Goal: Task Accomplishment & Management: Complete application form

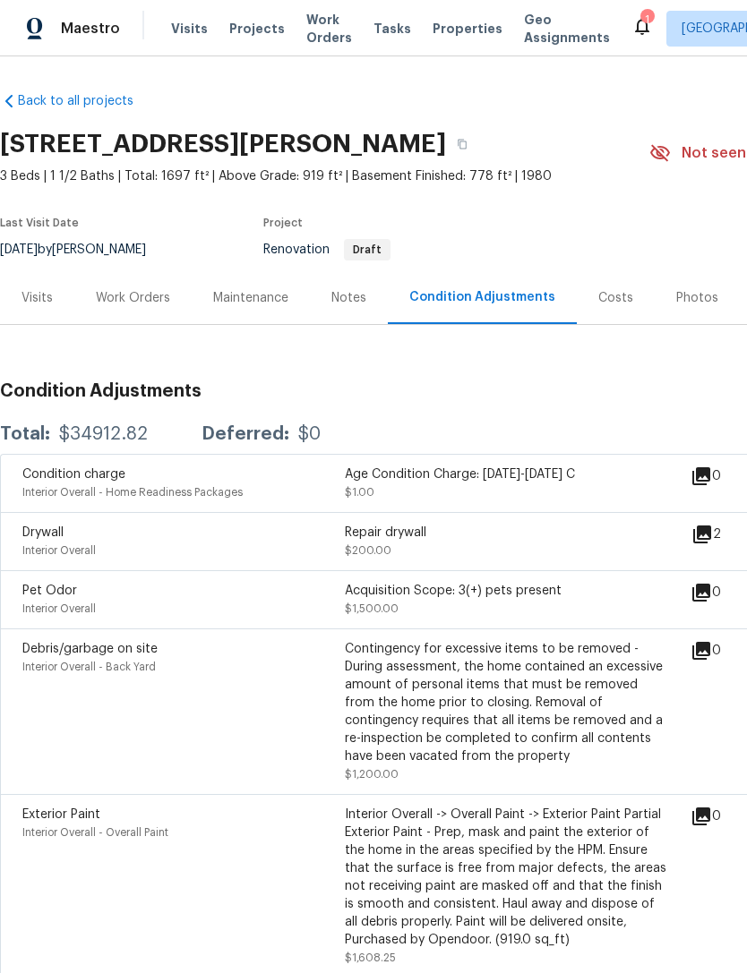
click at [47, 289] on div "Visits" at bounding box center [36, 298] width 31 height 18
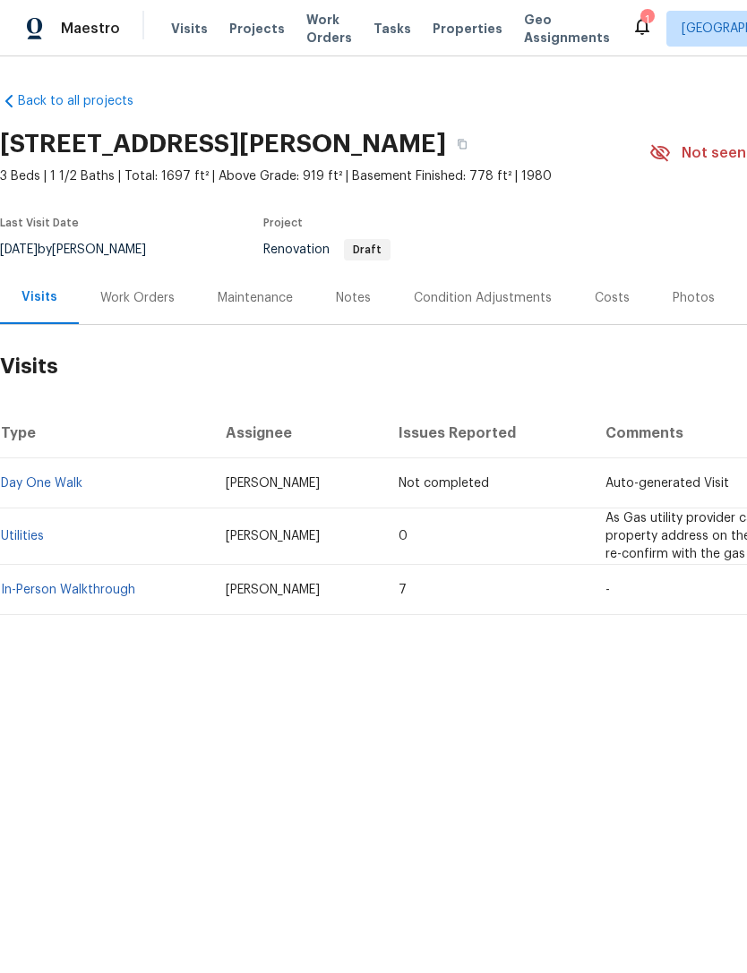
click at [158, 294] on div "Work Orders" at bounding box center [137, 298] width 74 height 18
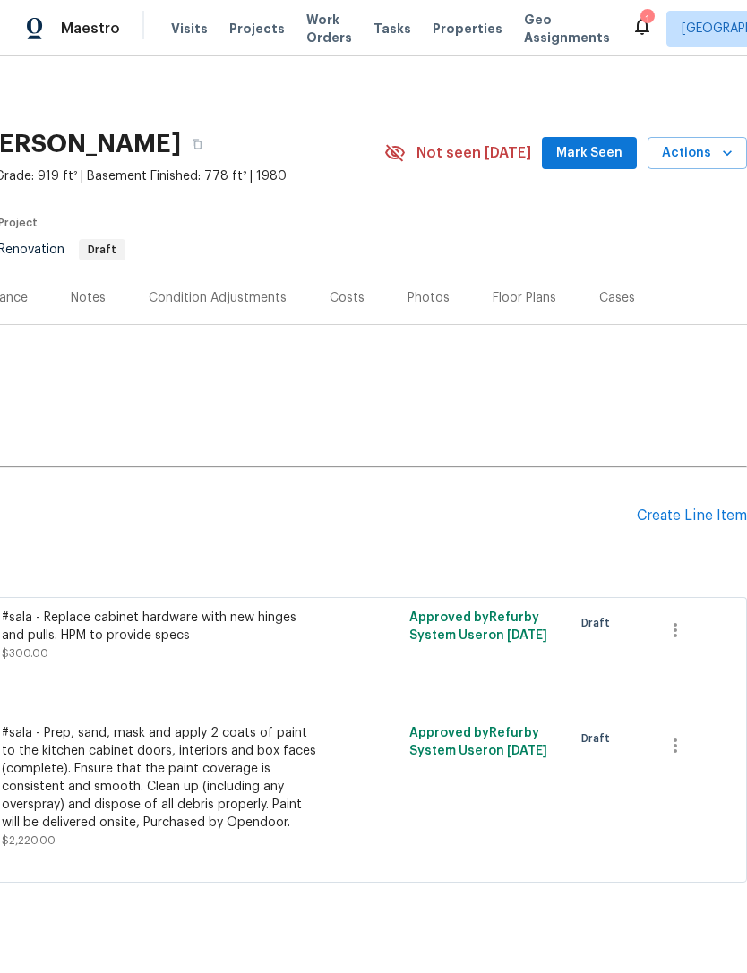
scroll to position [0, 265]
click at [664, 508] on div "Create Line Item" at bounding box center [691, 516] width 110 height 17
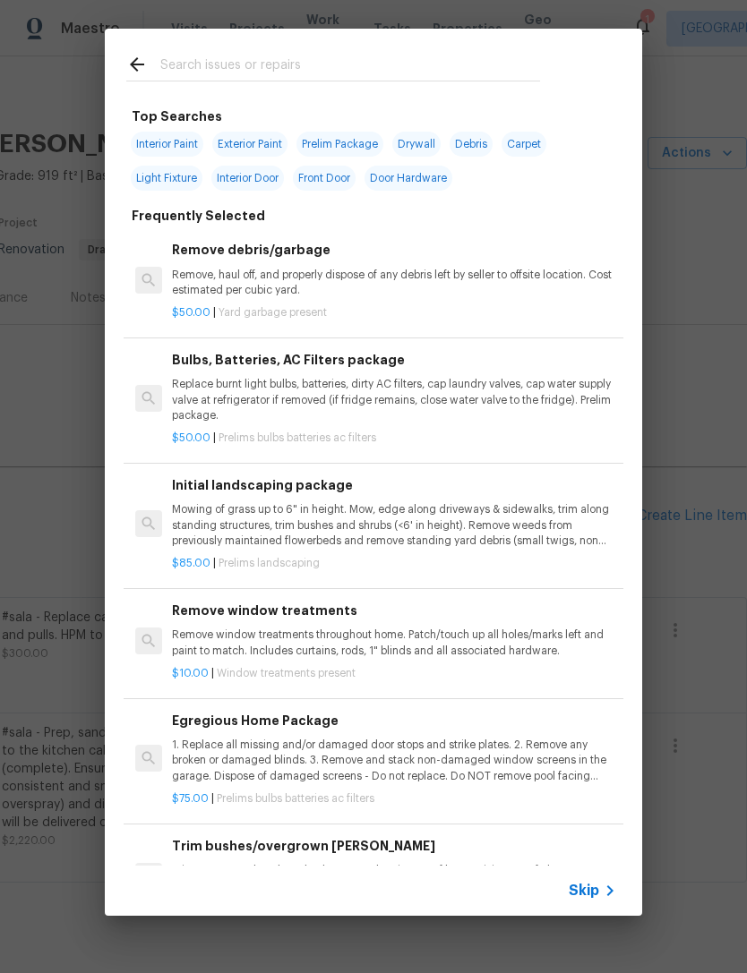
click at [576, 893] on span "Skip" at bounding box center [583, 891] width 30 height 18
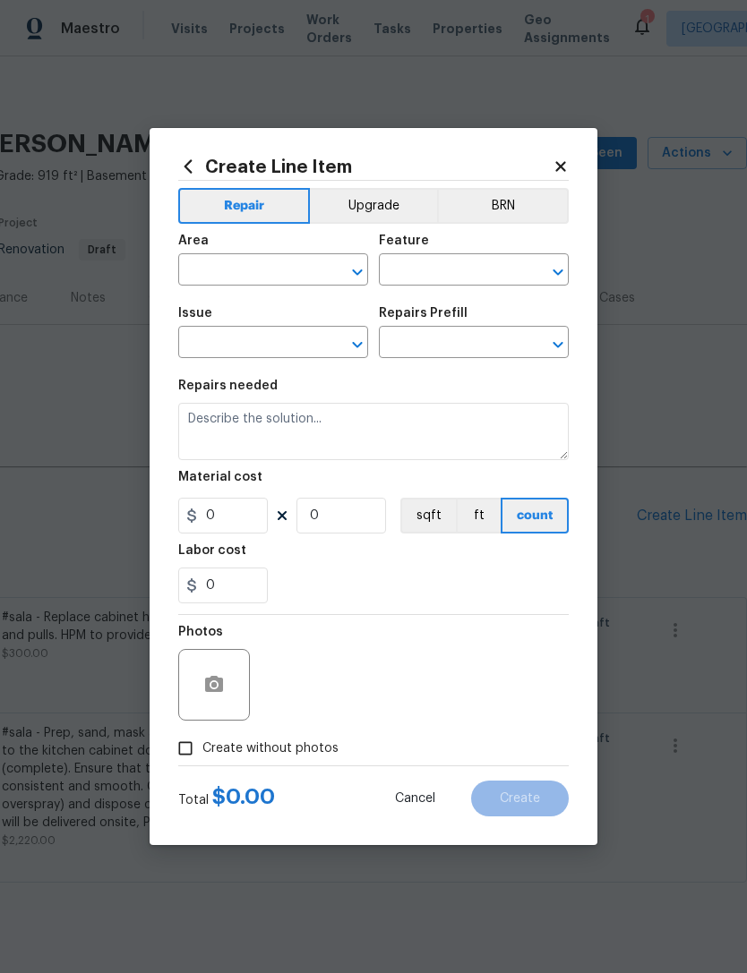
click at [251, 252] on div "Area" at bounding box center [273, 246] width 190 height 23
click at [250, 252] on div "Area" at bounding box center [273, 246] width 190 height 23
click at [262, 265] on input "text" at bounding box center [248, 272] width 140 height 28
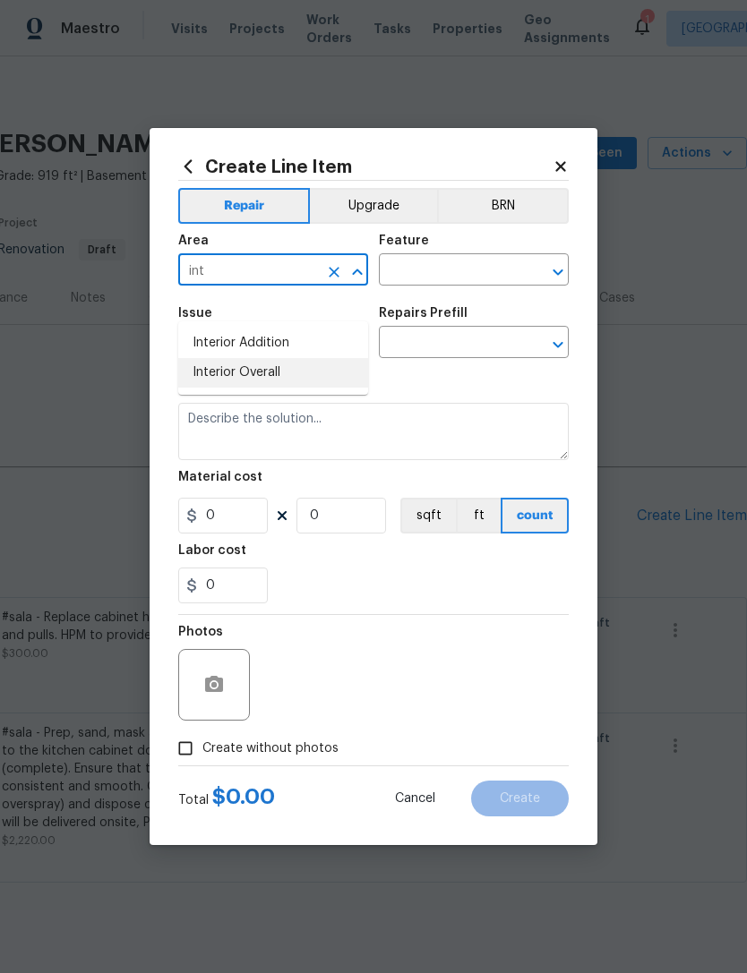
click at [258, 358] on li "Interior Overall" at bounding box center [273, 373] width 190 height 30
type input "Interior Overall"
click at [463, 264] on input "text" at bounding box center [449, 272] width 140 height 28
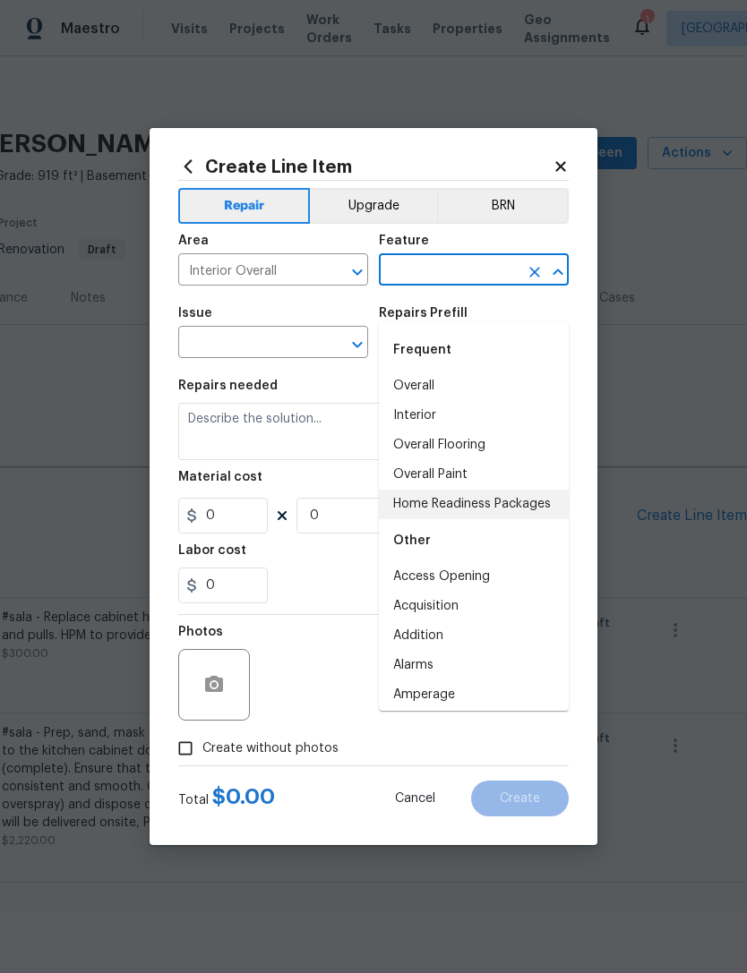
click at [474, 490] on li "Home Readiness Packages" at bounding box center [474, 505] width 190 height 30
type input "Home Readiness Packages"
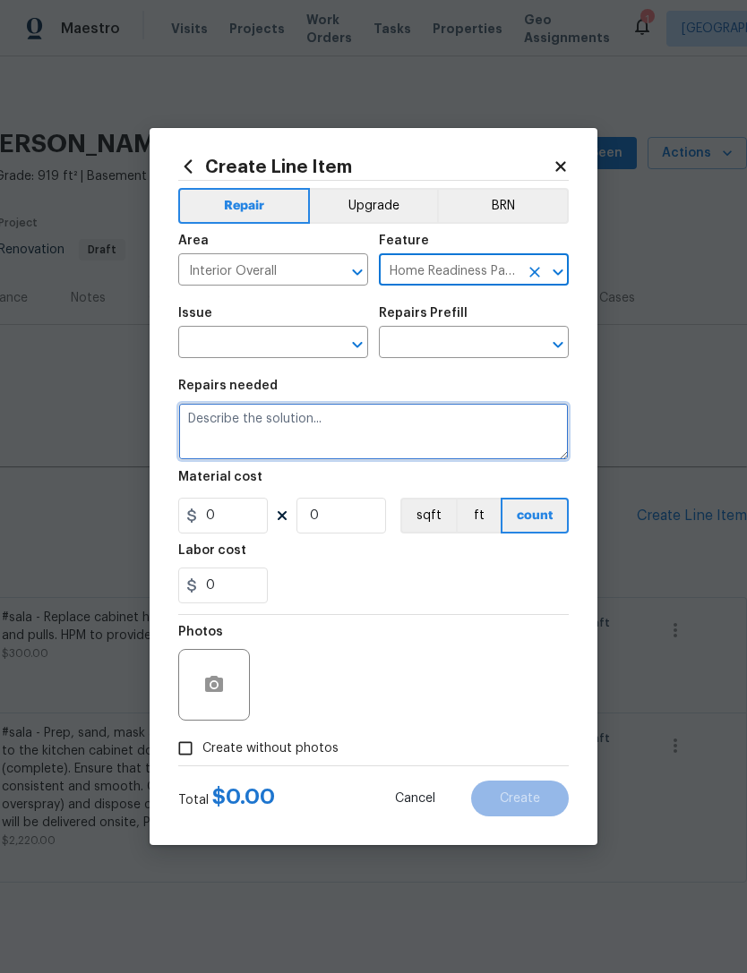
click at [464, 460] on textarea at bounding box center [373, 431] width 390 height 57
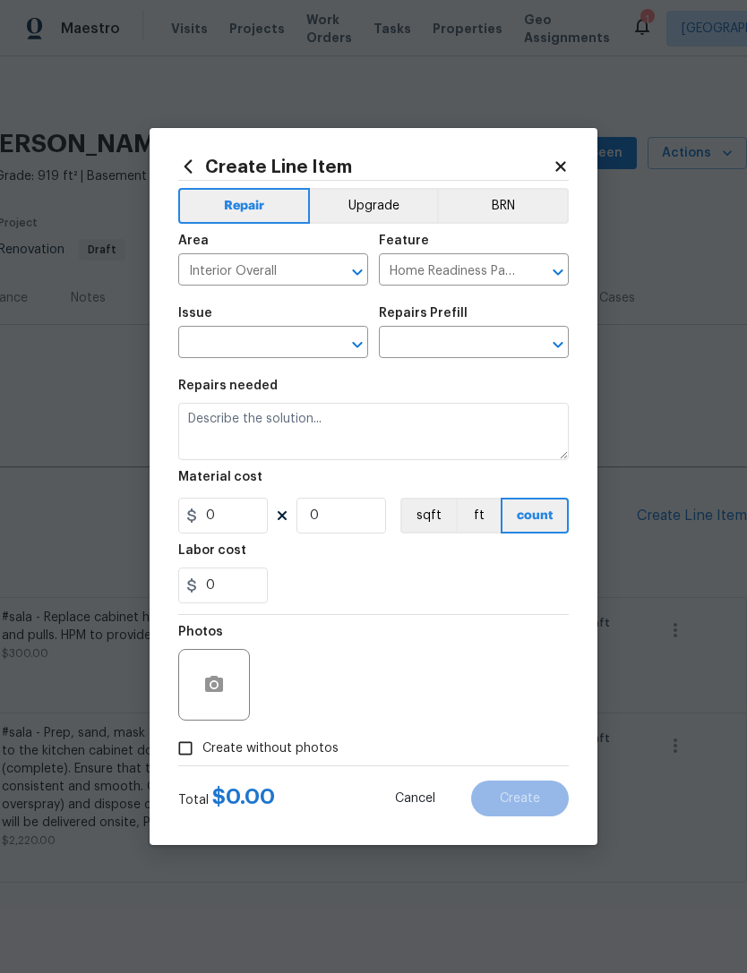
click at [298, 353] on input "text" at bounding box center [248, 344] width 140 height 28
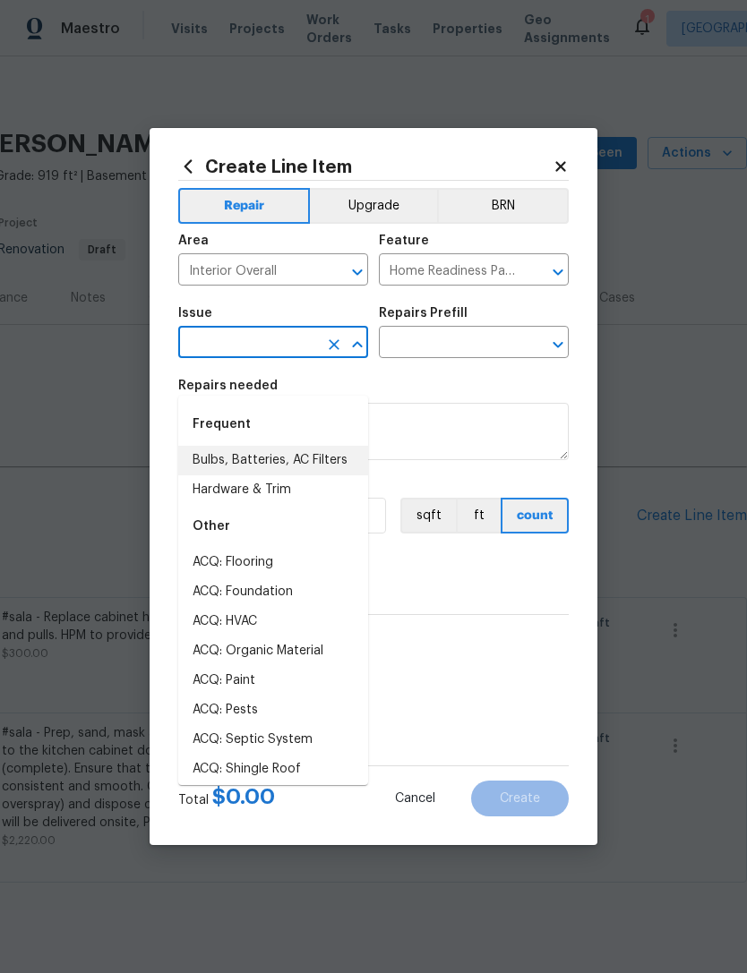
click at [286, 446] on li "Bulbs, Batteries, AC Filters" at bounding box center [273, 461] width 190 height 30
type input "Bulbs, Batteries, AC Filters"
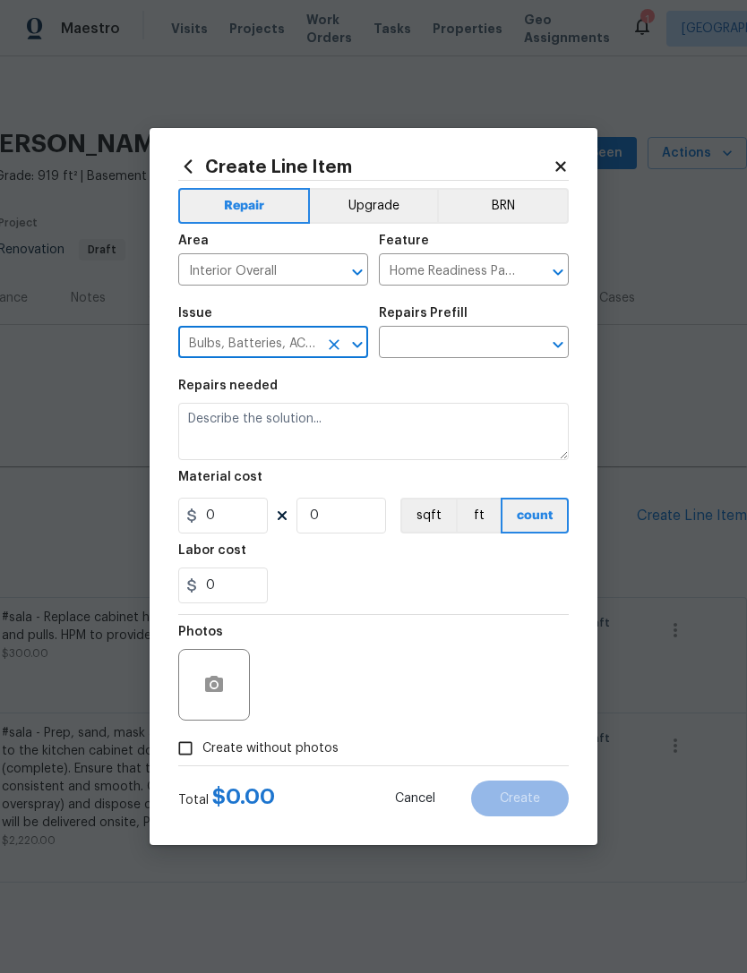
click at [460, 346] on input "text" at bounding box center [449, 344] width 140 height 28
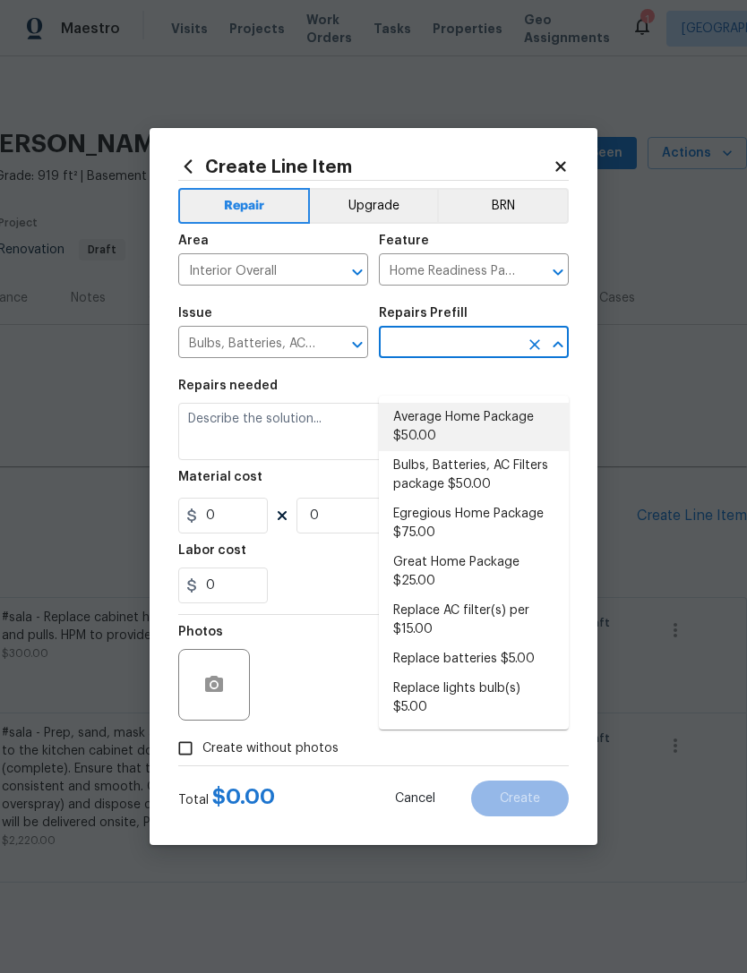
click at [512, 403] on li "Average Home Package $50.00" at bounding box center [474, 427] width 190 height 48
type input "Average Home Package $50.00"
type textarea "1. Replace all missing and/or damaged door stops and strike plates. 2. Remove a…"
type input "1"
type input "Average Home Package $50.00"
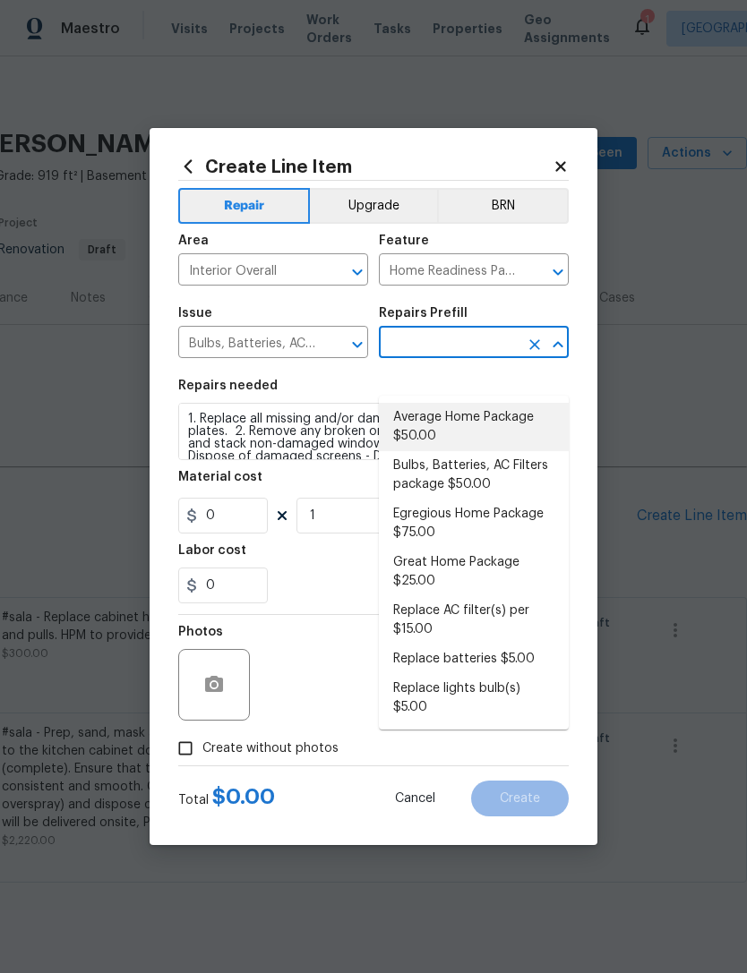
type input "50"
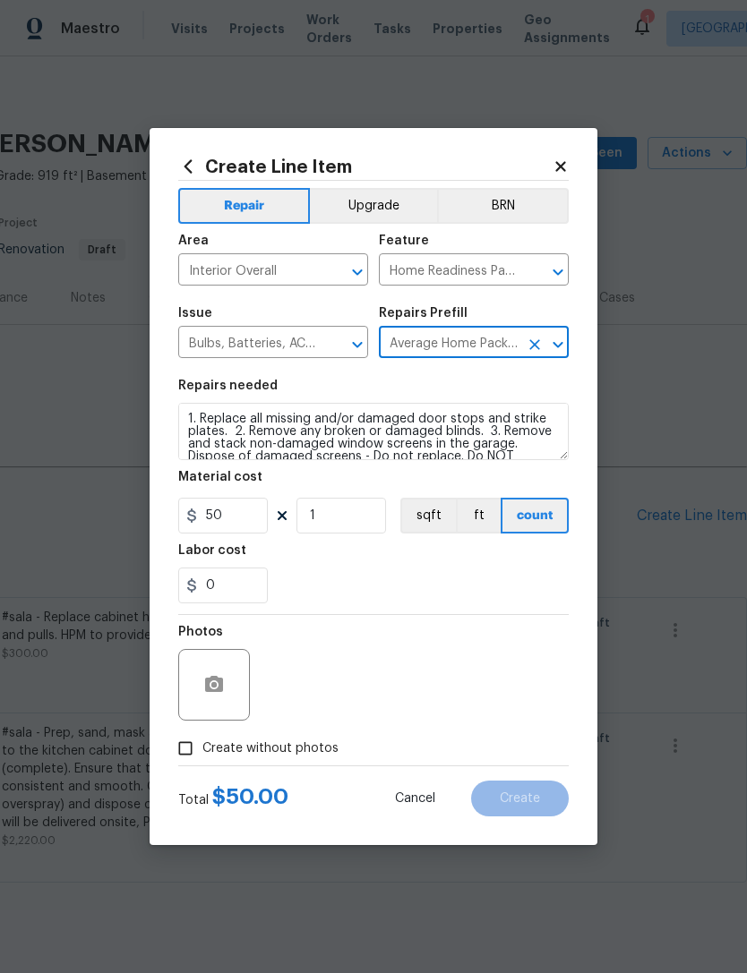
click at [333, 583] on div "0" at bounding box center [373, 585] width 390 height 36
click at [210, 673] on button "button" at bounding box center [213, 684] width 43 height 43
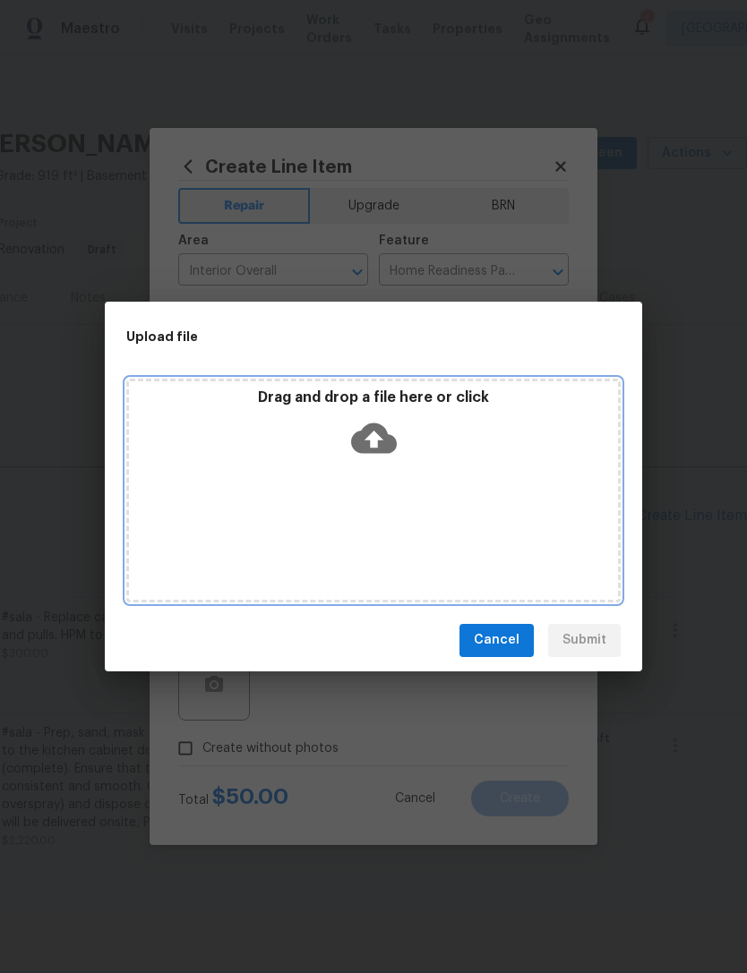
click at [367, 434] on icon at bounding box center [374, 437] width 46 height 30
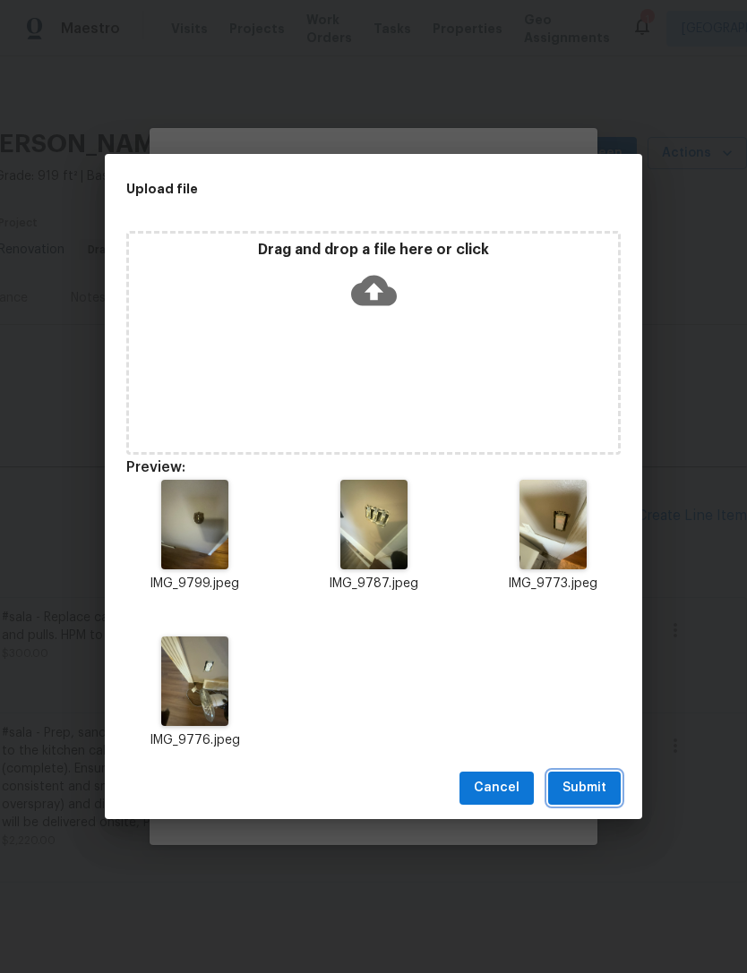
click at [576, 795] on span "Submit" at bounding box center [584, 788] width 44 height 22
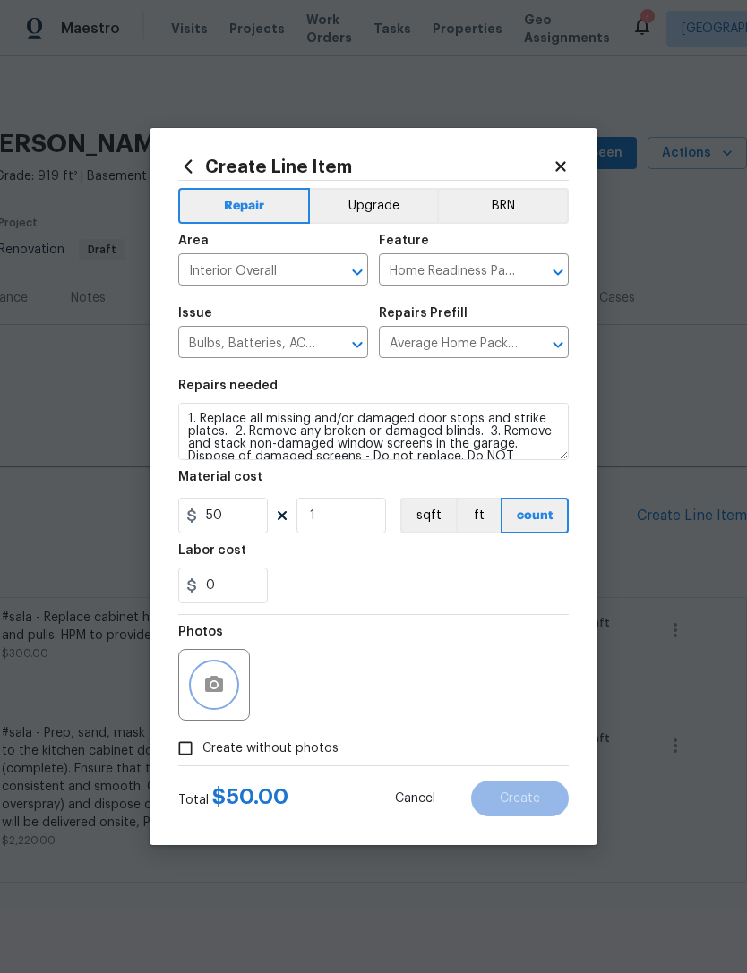
click at [226, 691] on button "button" at bounding box center [213, 684] width 43 height 43
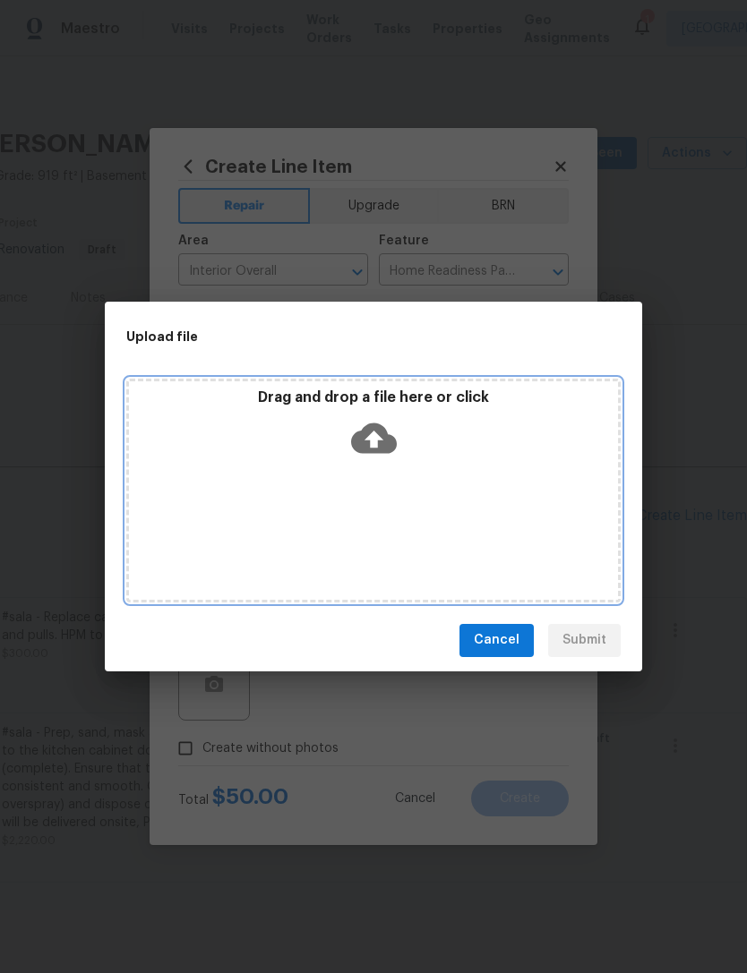
click at [369, 410] on div "Drag and drop a file here or click" at bounding box center [373, 426] width 489 height 77
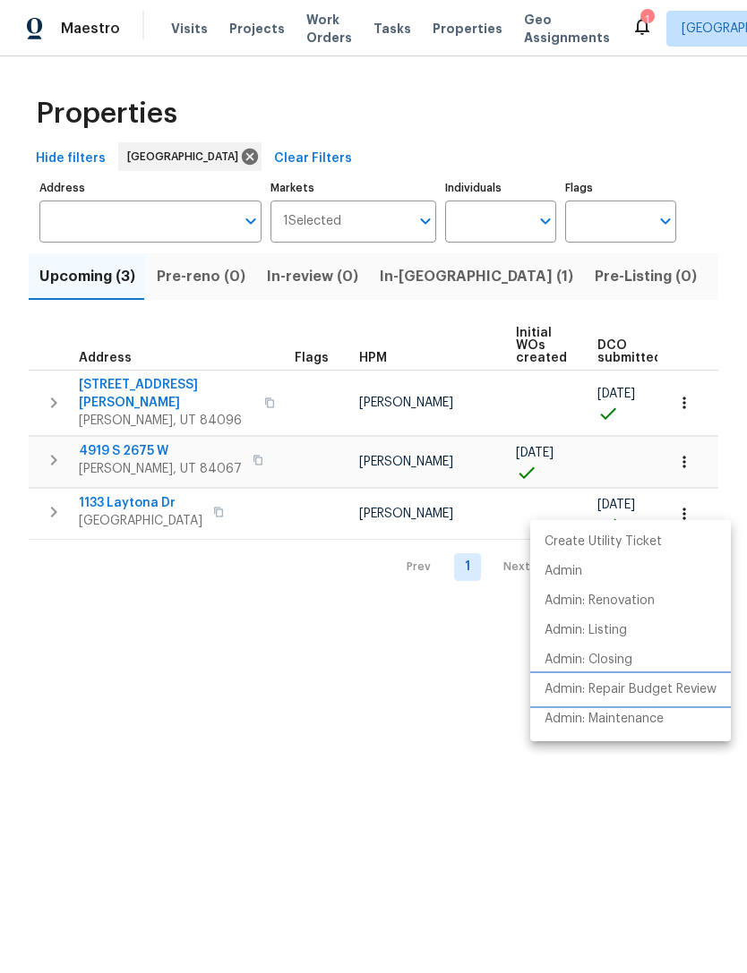
click at [615, 690] on p "Admin: Repair Budget Review" at bounding box center [630, 689] width 172 height 19
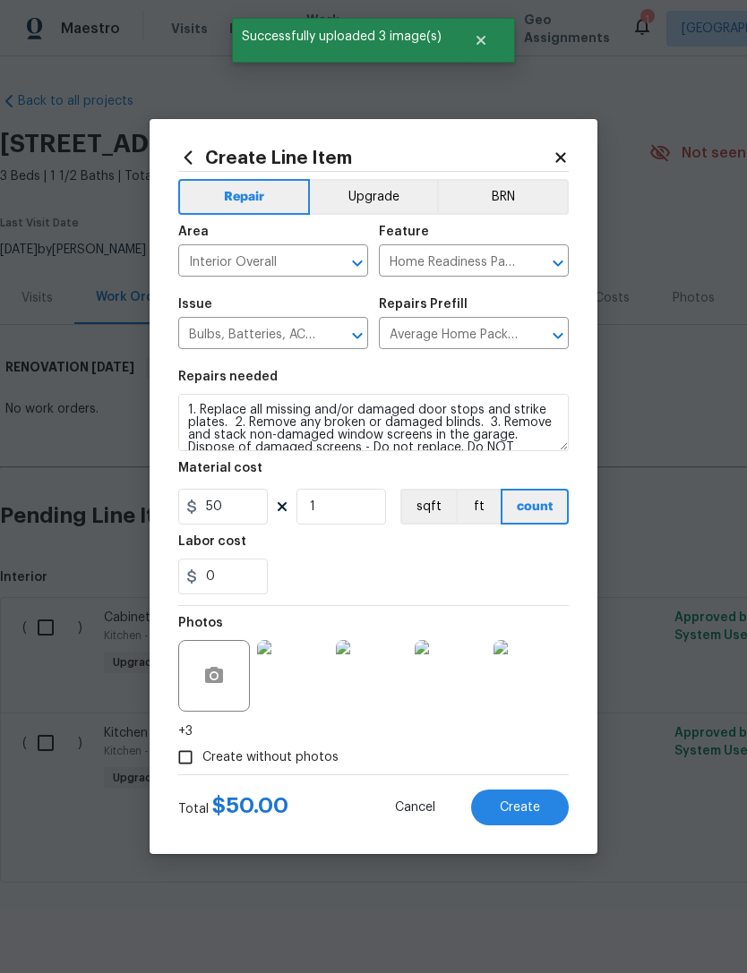
scroll to position [0, 265]
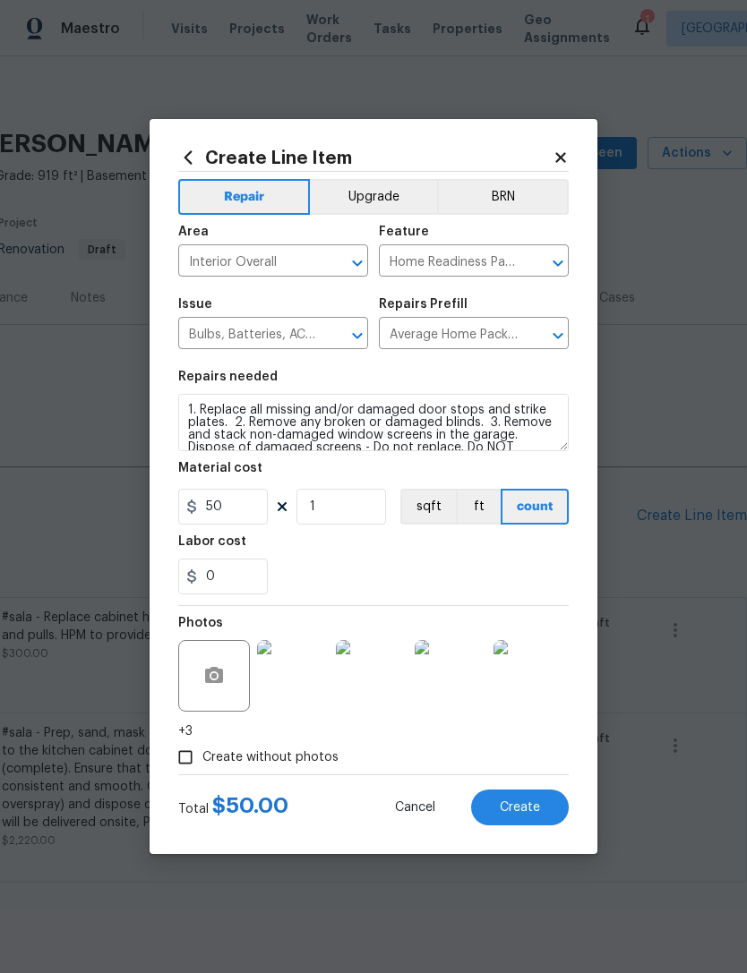
click at [513, 801] on span "Create" at bounding box center [519, 807] width 40 height 13
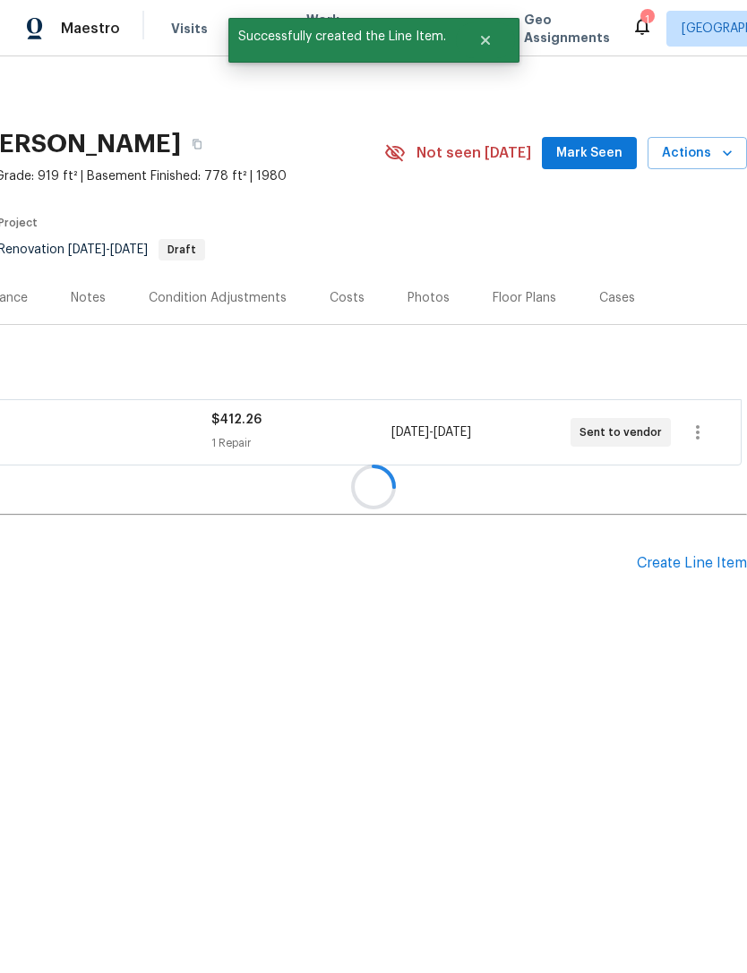
scroll to position [0, 0]
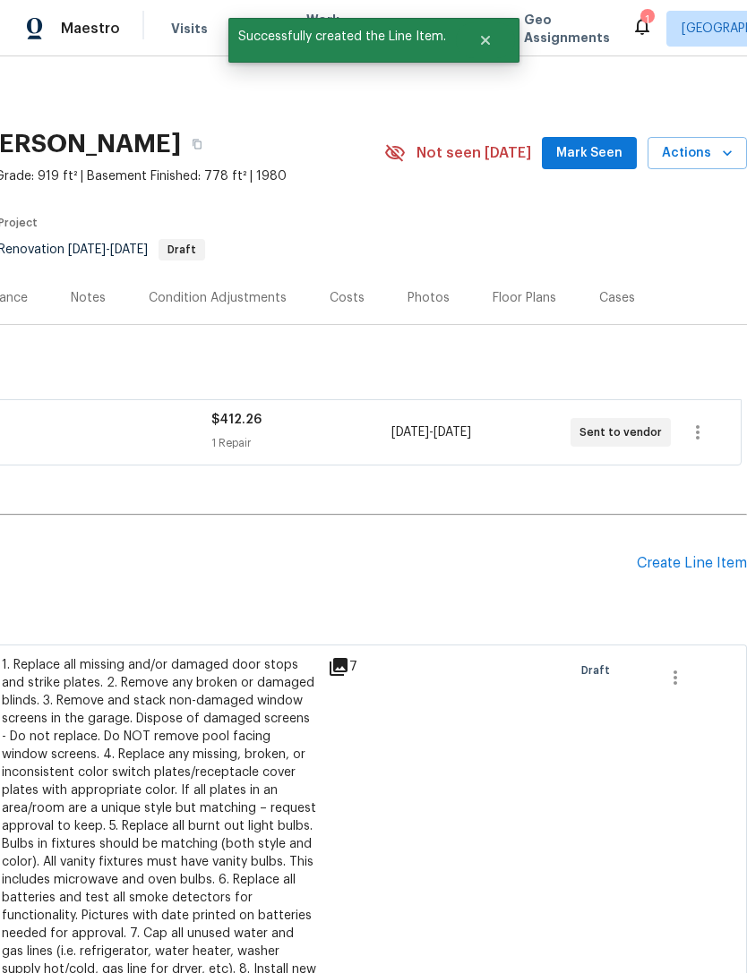
click at [657, 563] on div "Create Line Item" at bounding box center [691, 563] width 110 height 17
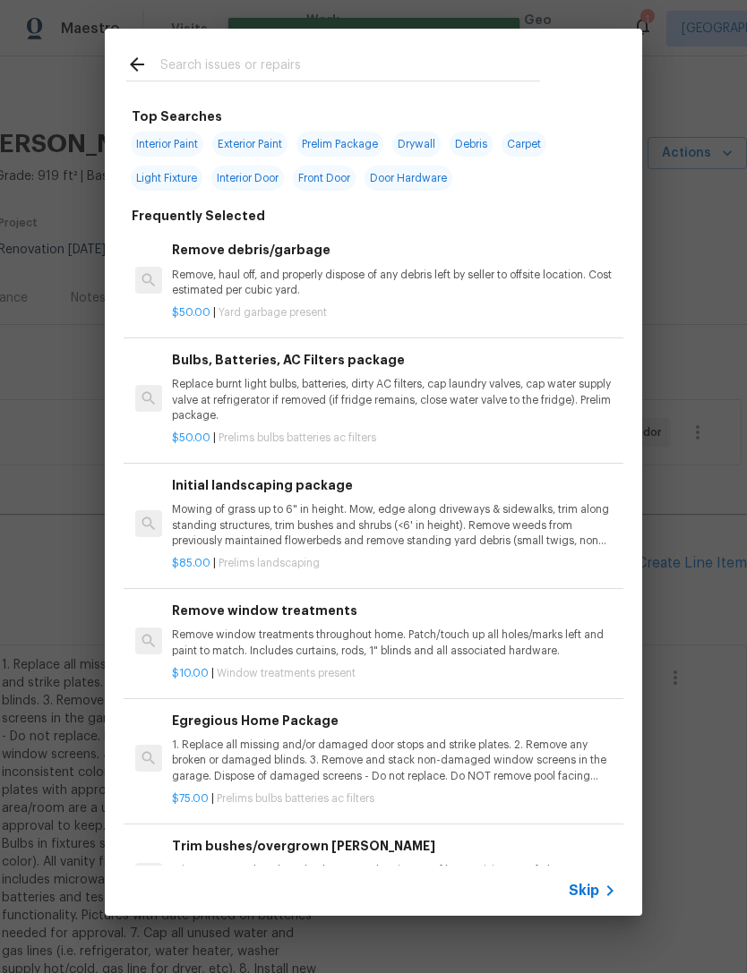
click at [595, 892] on span "Skip" at bounding box center [583, 891] width 30 height 18
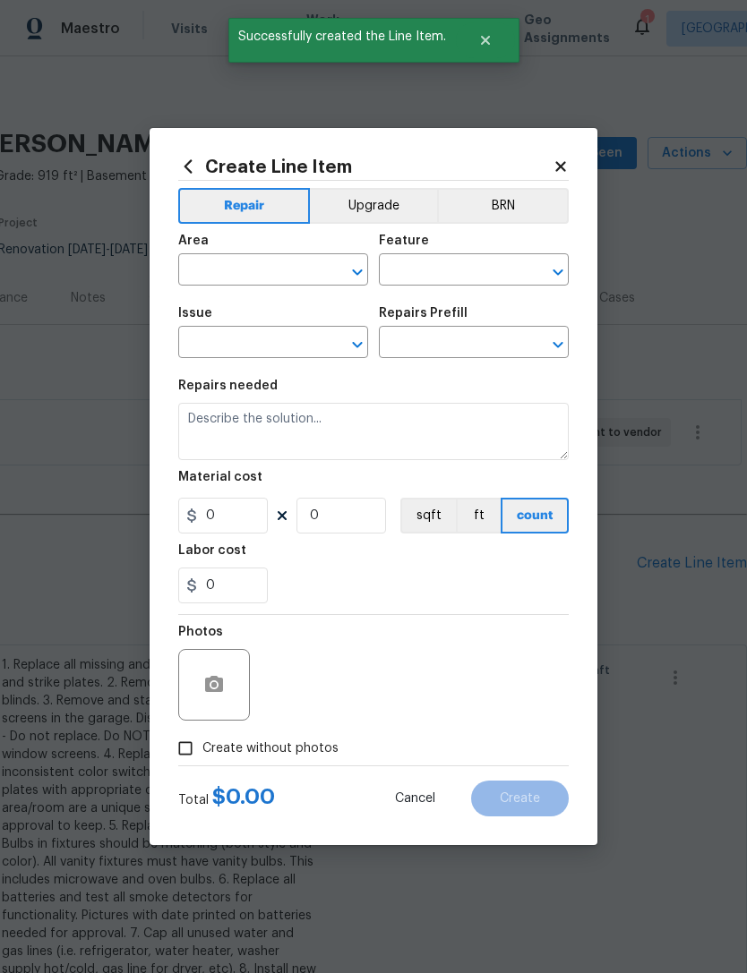
click at [307, 268] on input "text" at bounding box center [248, 272] width 140 height 28
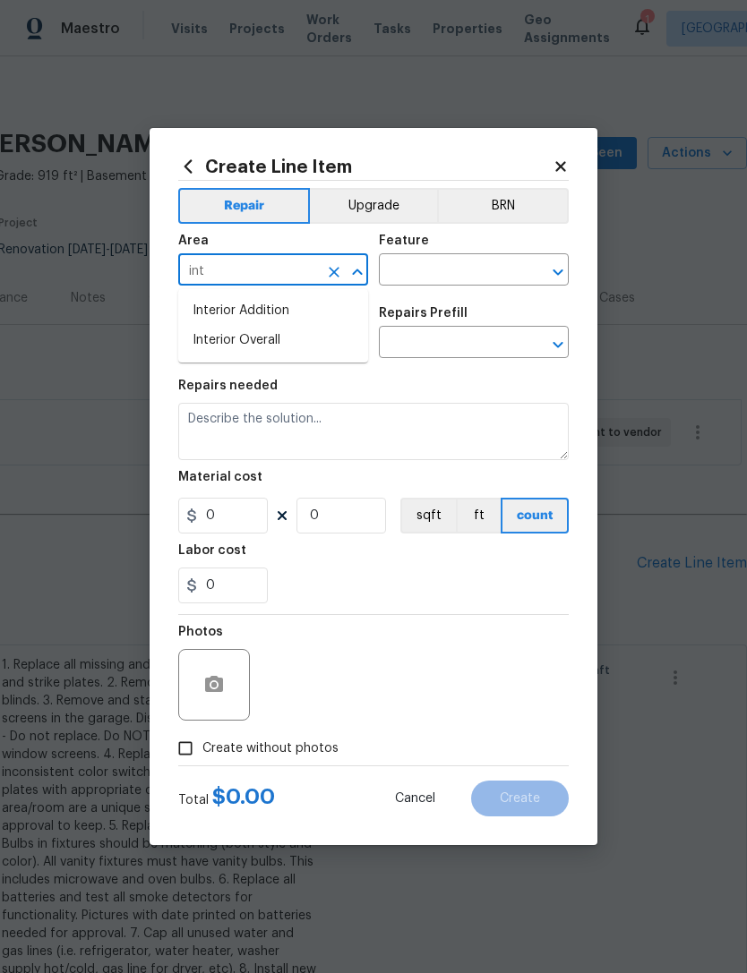
click at [266, 347] on li "Interior Overall" at bounding box center [273, 341] width 190 height 30
type input "Interior Overall"
click at [444, 276] on input "text" at bounding box center [449, 272] width 140 height 28
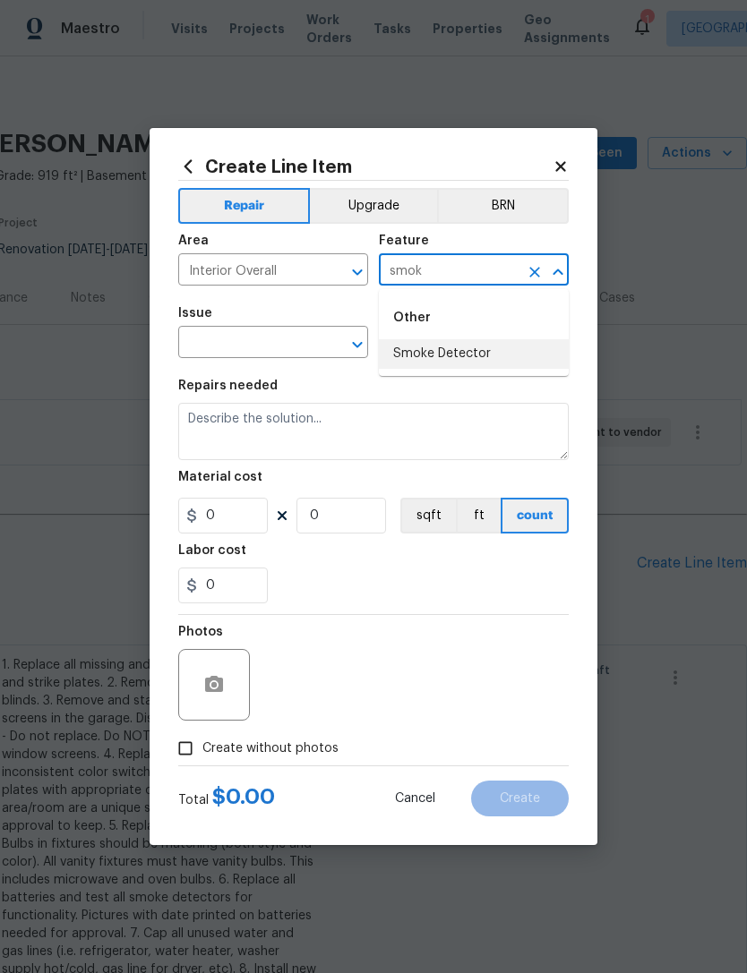
click at [446, 354] on li "Smoke Detector" at bounding box center [474, 354] width 190 height 30
type input "Smoke Detector"
click at [307, 345] on input "text" at bounding box center [248, 344] width 140 height 28
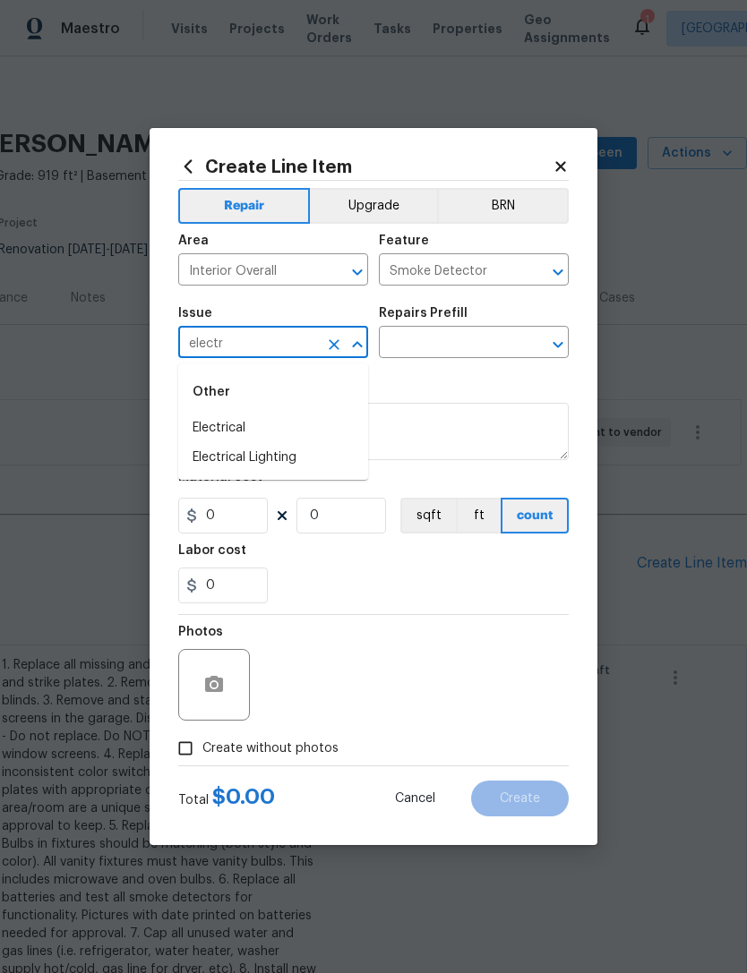
click at [243, 422] on li "Electrical" at bounding box center [273, 429] width 190 height 30
type input "Electrical"
click at [452, 347] on input "text" at bounding box center [449, 344] width 140 height 28
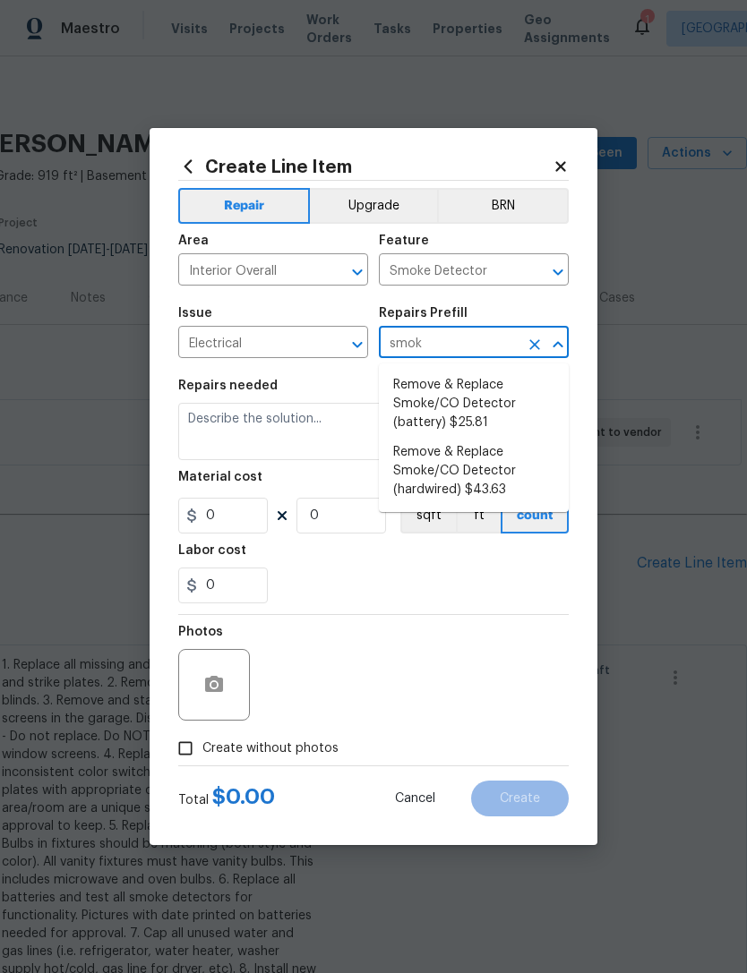
click at [473, 412] on li "Remove & Replace Smoke/CO Detector (battery) $25.81" at bounding box center [474, 404] width 190 height 67
type input "Remove & Replace Smoke/CO Detector (battery) $25.81"
type textarea "Remove the existing smoke/CO detector (battery) and replace with new. Ensure th…"
type input "1"
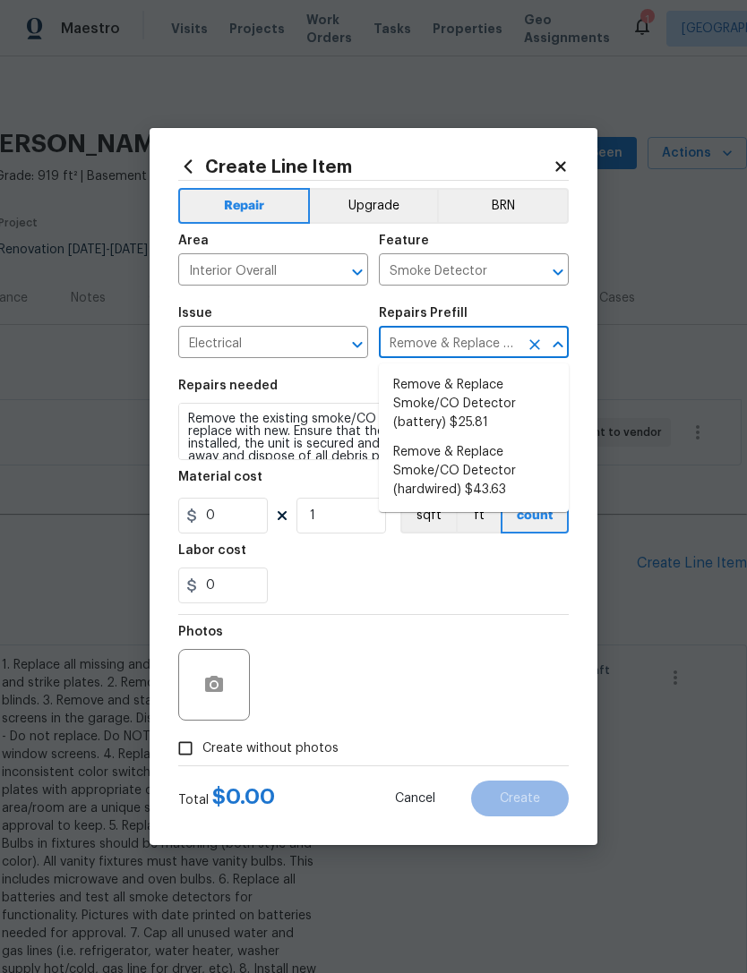
type input "25.81"
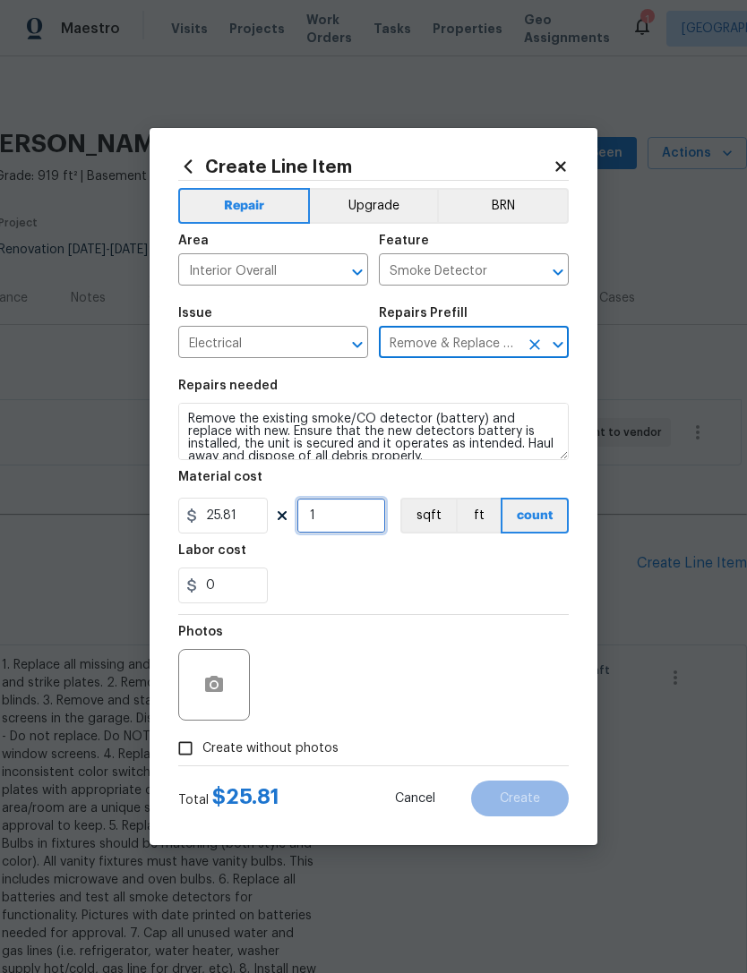
click at [333, 524] on input "1" at bounding box center [341, 516] width 90 height 36
type input "5"
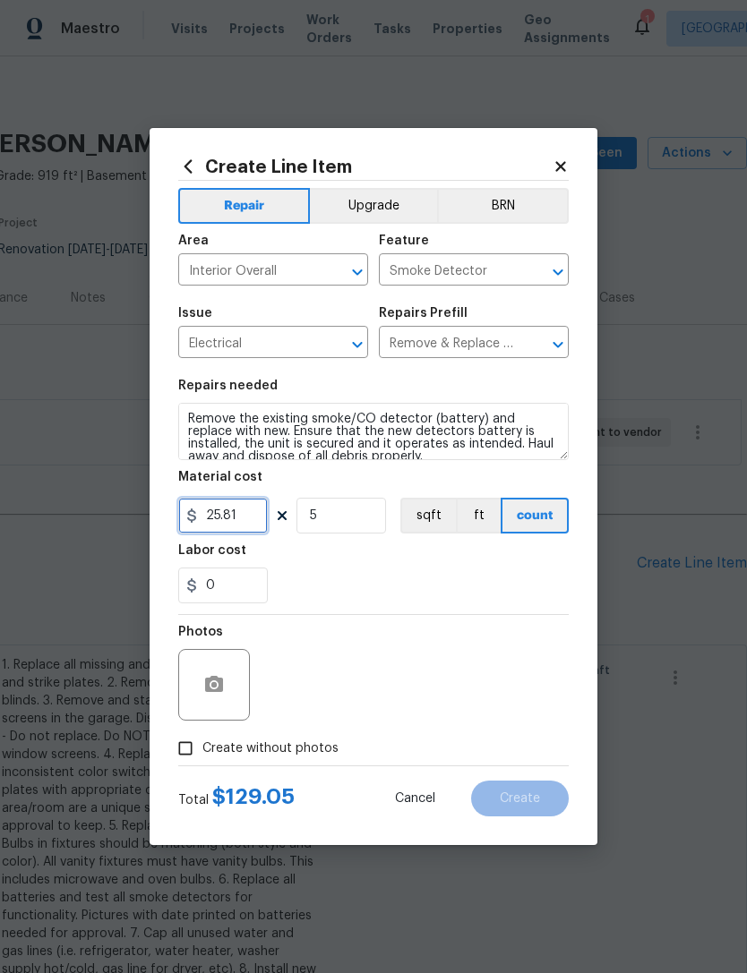
click at [247, 513] on input "25.81" at bounding box center [223, 516] width 90 height 36
type input "30"
click at [358, 586] on div "0" at bounding box center [373, 585] width 390 height 36
click at [220, 690] on icon "button" at bounding box center [214, 684] width 18 height 16
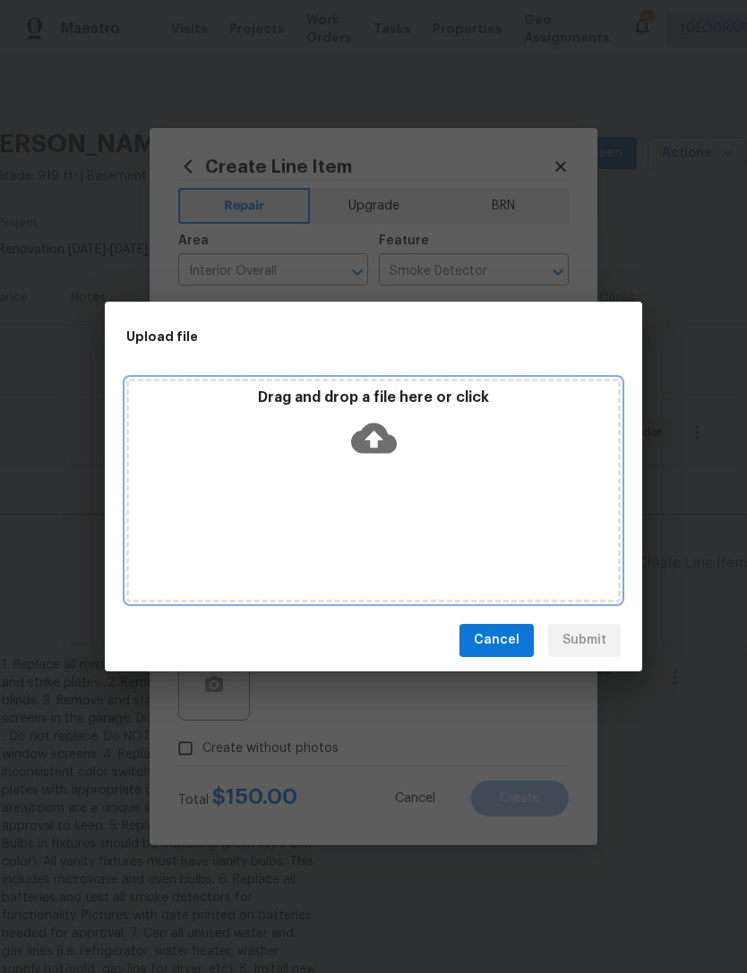
click at [363, 432] on icon at bounding box center [374, 437] width 46 height 30
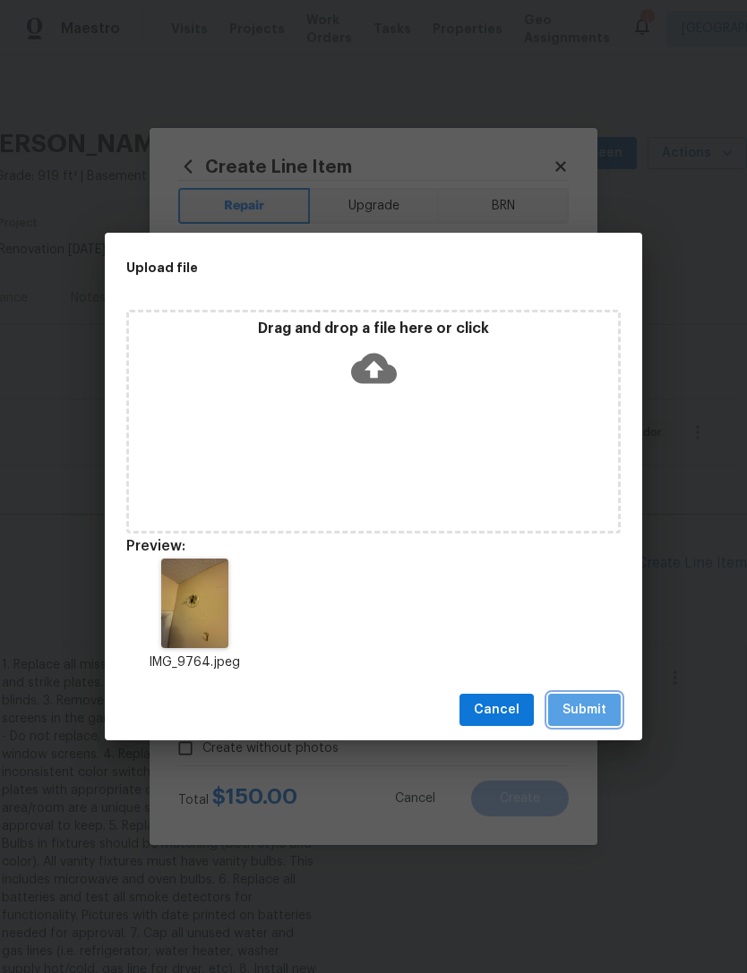
click at [593, 700] on span "Submit" at bounding box center [584, 710] width 44 height 22
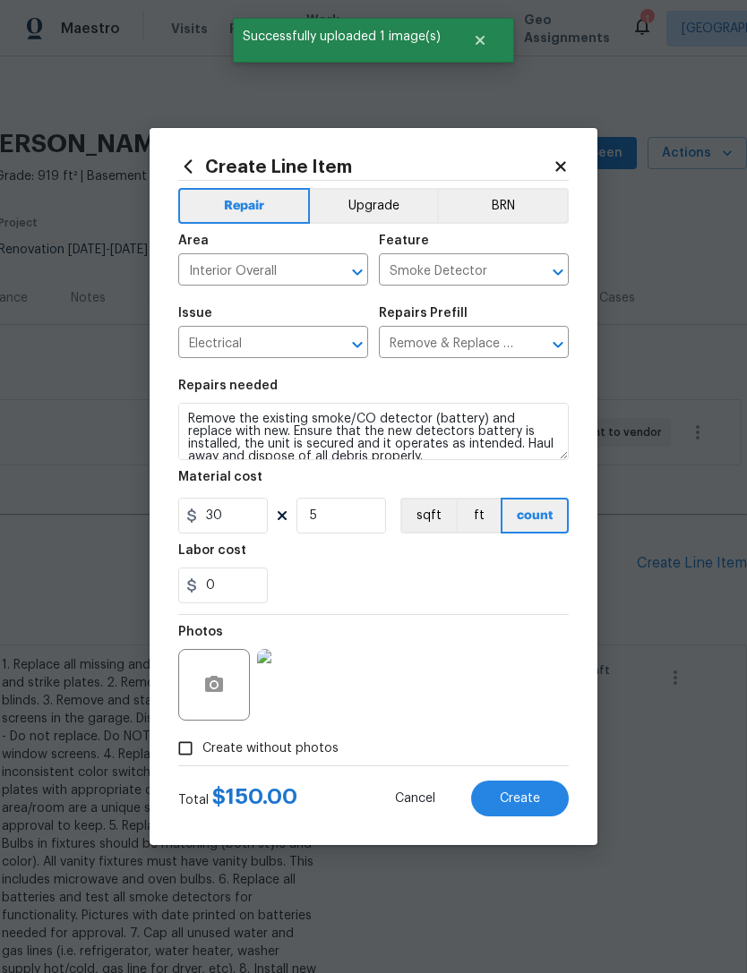
click at [509, 798] on span "Create" at bounding box center [519, 798] width 40 height 13
type input "0"
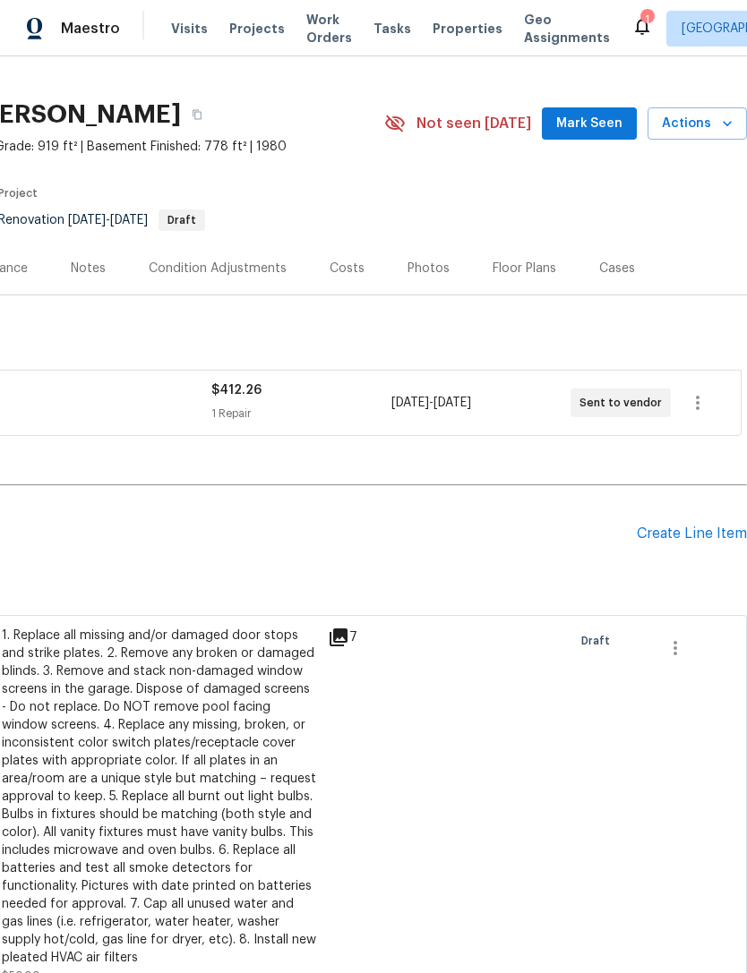
scroll to position [30, 265]
click at [662, 532] on div "Create Line Item" at bounding box center [691, 533] width 110 height 17
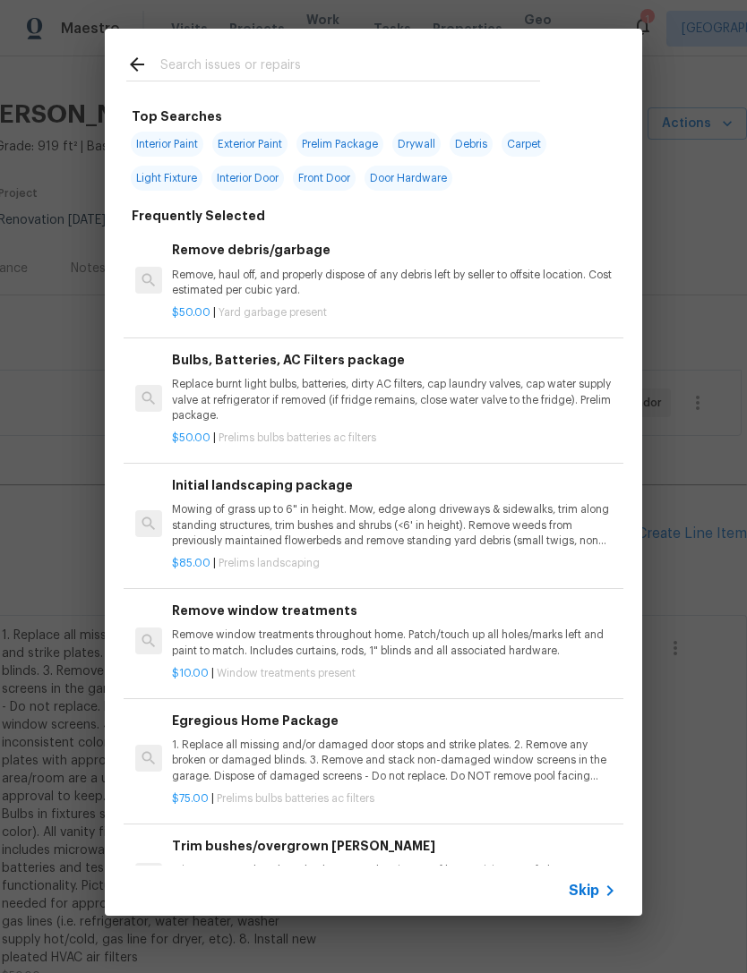
click at [585, 900] on div "Skip" at bounding box center [594, 890] width 52 height 21
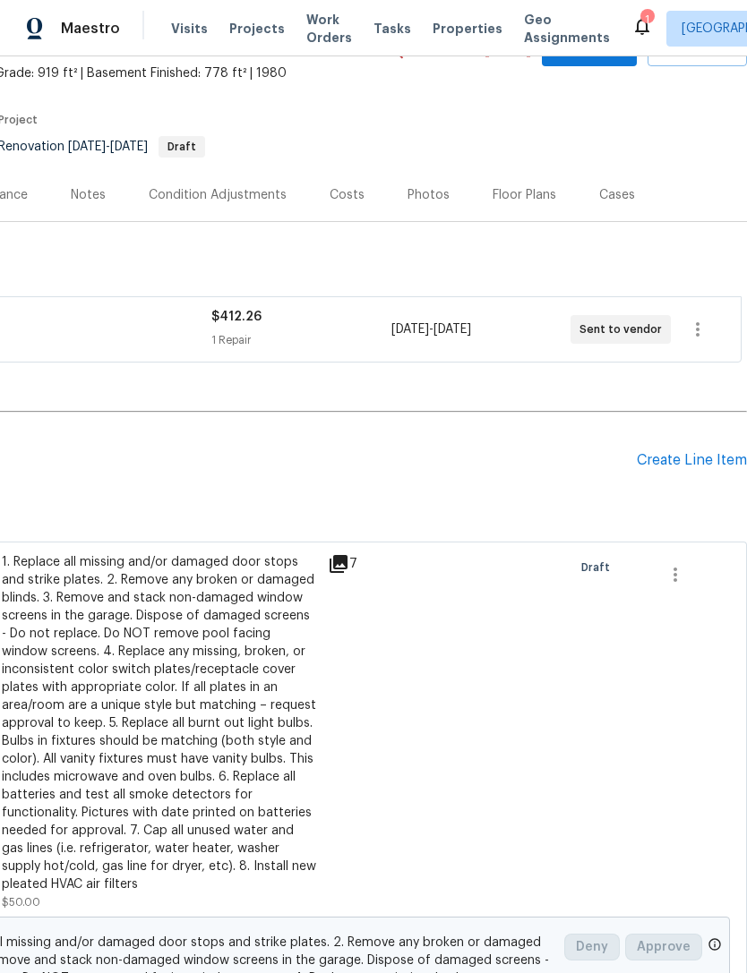
click at [716, 453] on div "Create Line Item" at bounding box center [691, 460] width 110 height 17
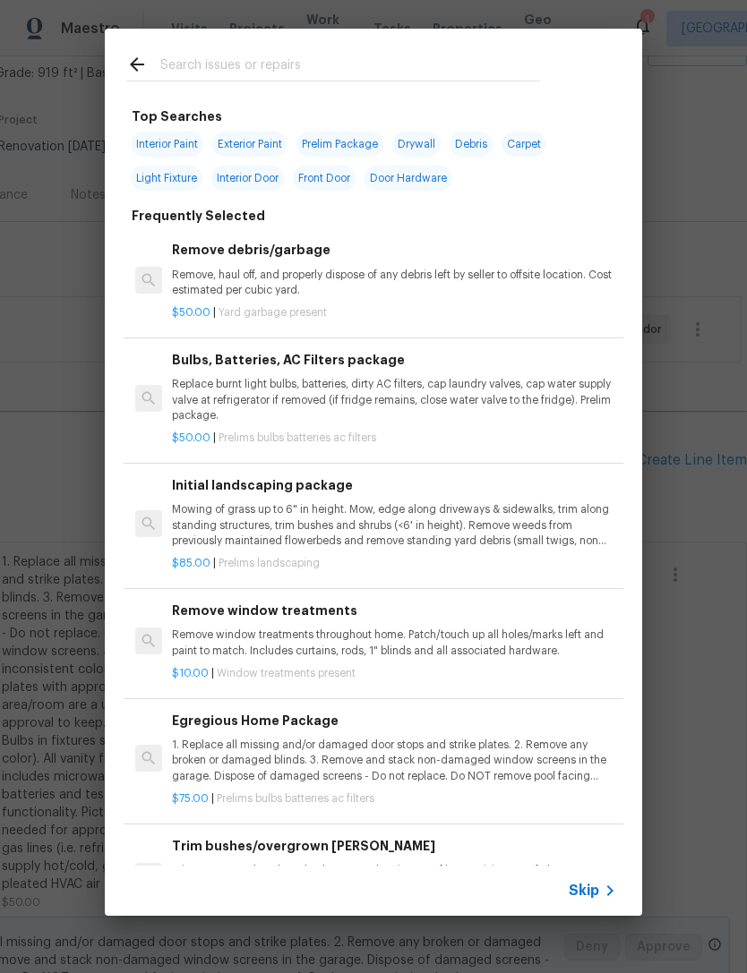
scroll to position [103, 265]
click at [594, 893] on span "Skip" at bounding box center [583, 891] width 30 height 18
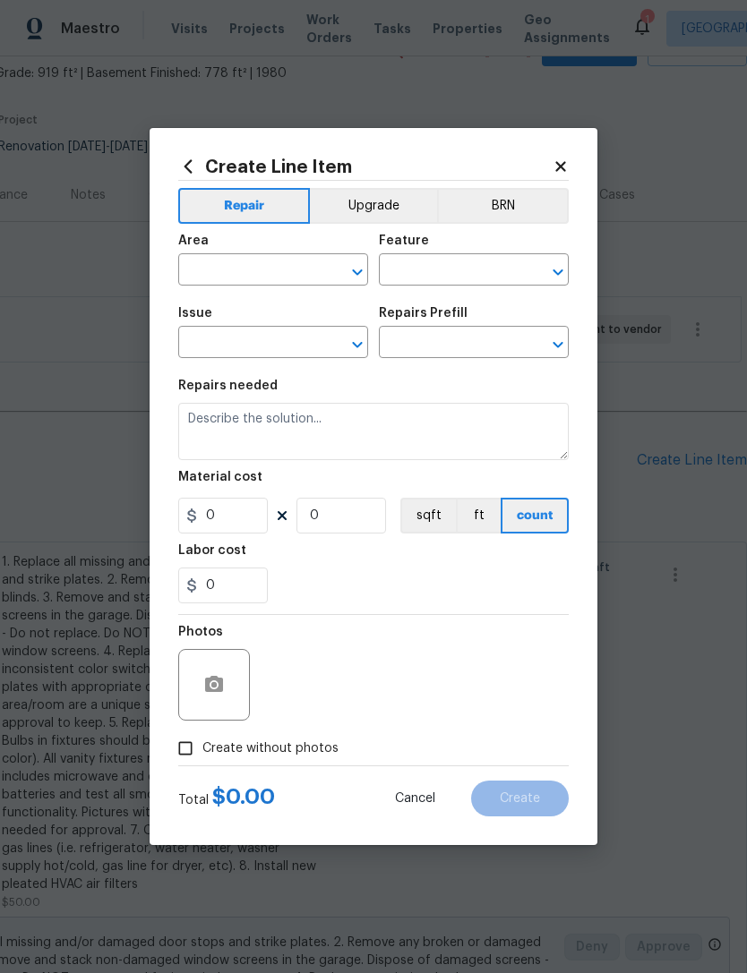
click at [282, 277] on input "text" at bounding box center [248, 272] width 140 height 28
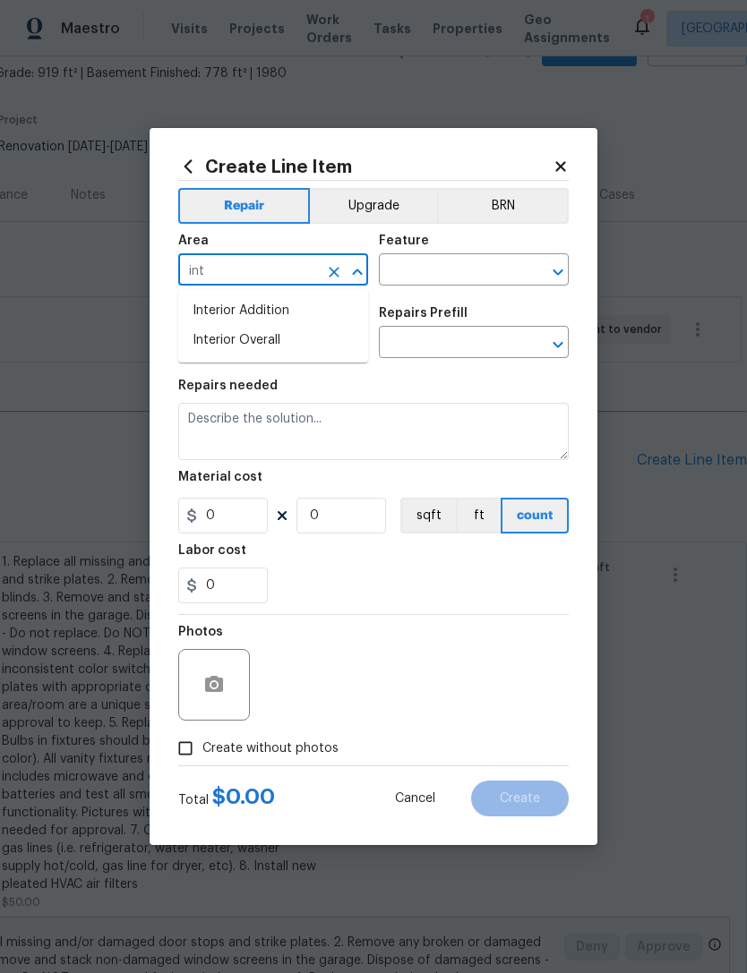
click at [275, 352] on li "Interior Overall" at bounding box center [273, 341] width 190 height 30
type input "Interior Overall"
click at [458, 269] on input "text" at bounding box center [449, 272] width 140 height 28
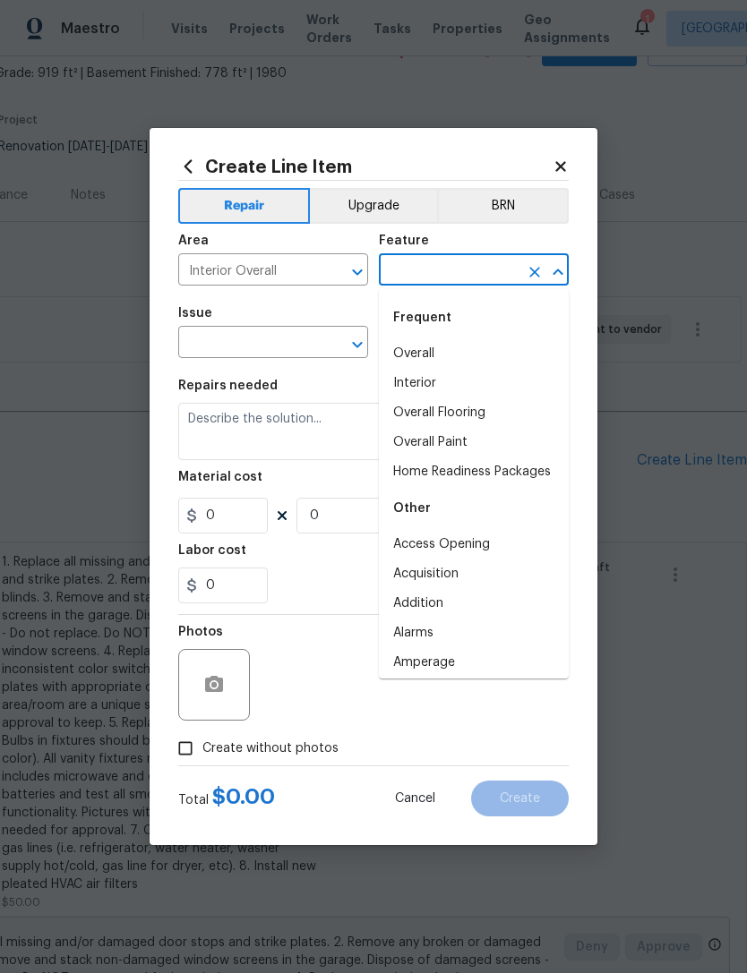
click at [448, 447] on li "Overall Paint" at bounding box center [474, 443] width 190 height 30
type input "Overall Paint"
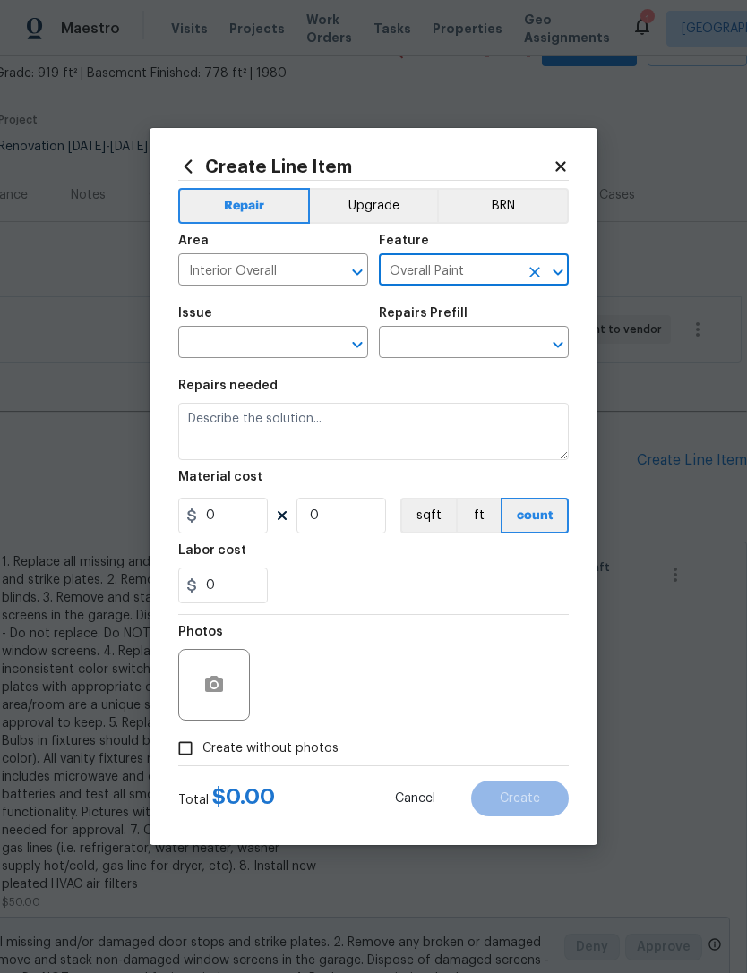
click at [291, 350] on input "text" at bounding box center [248, 344] width 140 height 28
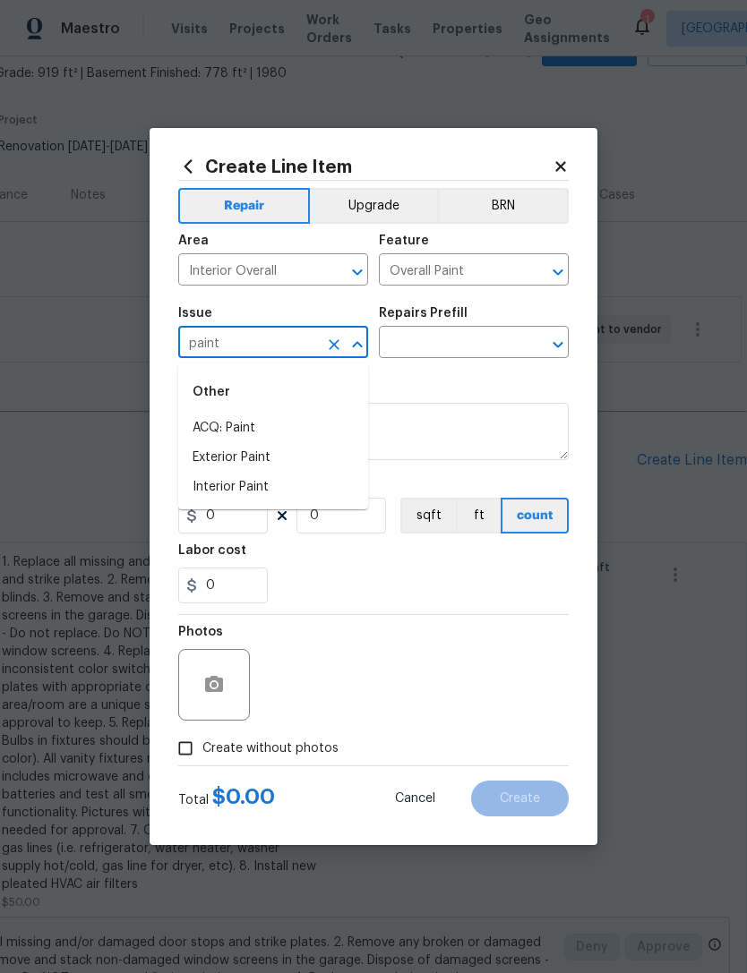
click at [255, 501] on li "Interior Paint" at bounding box center [273, 488] width 190 height 30
type input "Interior Paint"
click at [468, 337] on input "text" at bounding box center [449, 344] width 140 height 28
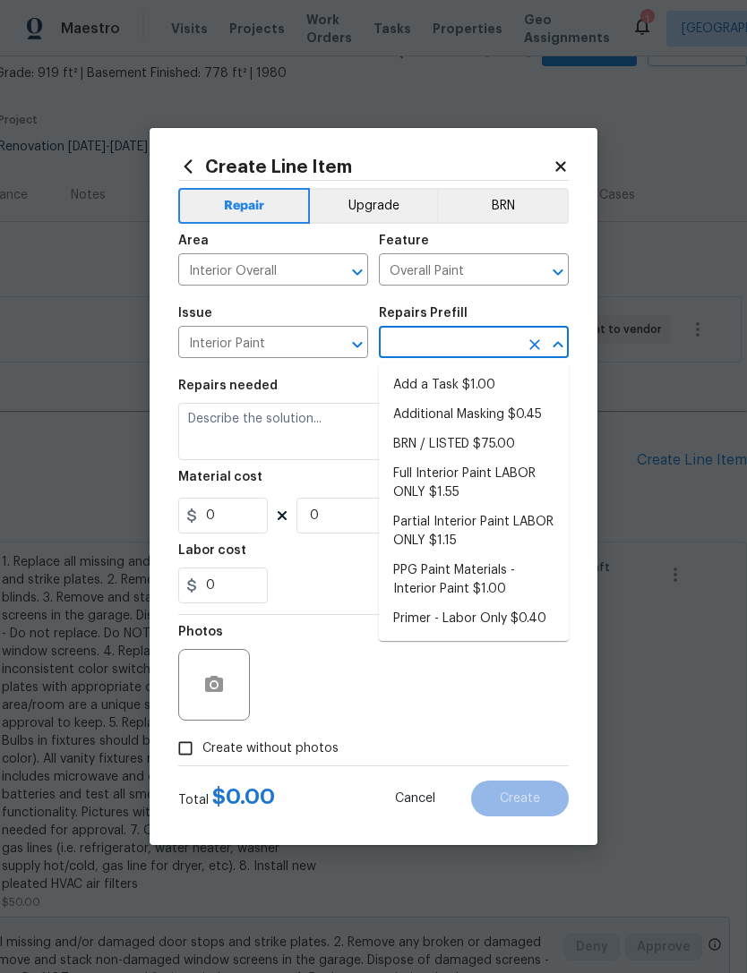
click at [508, 472] on li "Full Interior Paint LABOR ONLY $1.55" at bounding box center [474, 483] width 190 height 48
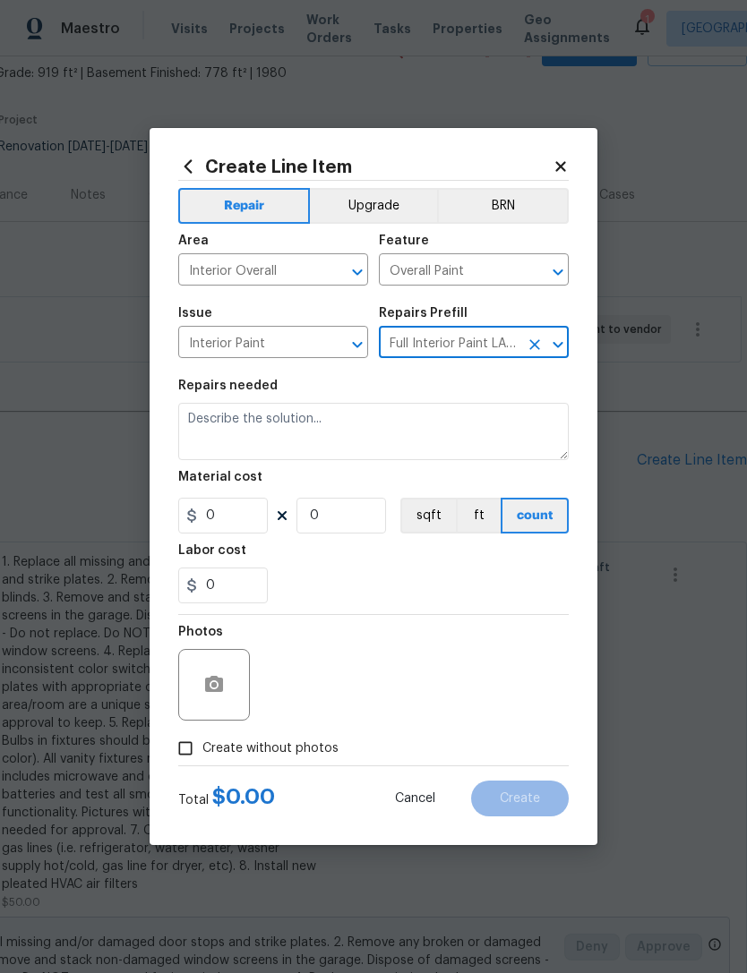
type input "Full Interior Paint LABOR ONLY $1.55"
type textarea "Full Interior paint - (walls, ceilings, trim, and doors) - PAINT PROVIDED BY OP…"
type input "1"
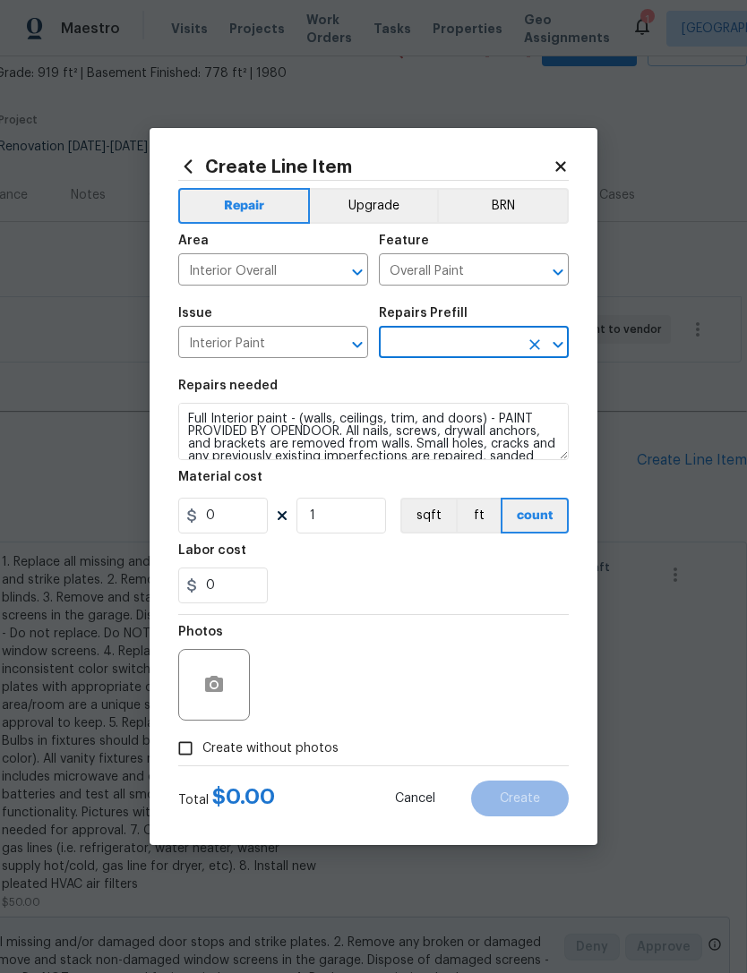
type input "Full Interior Paint LABOR ONLY $1.55"
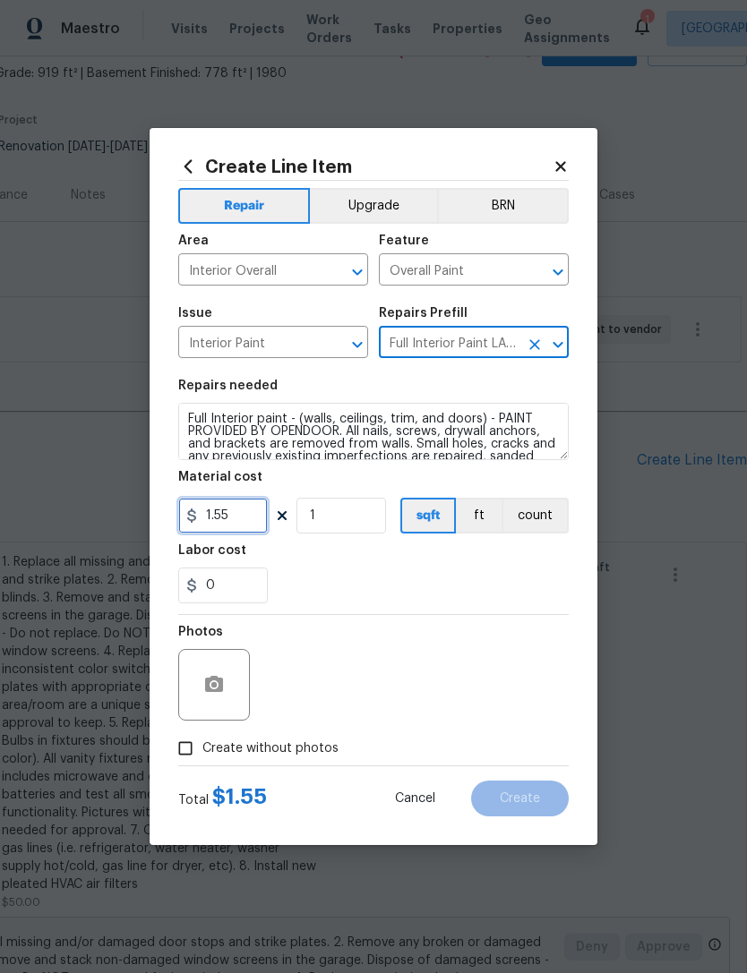
click at [248, 526] on input "1.55" at bounding box center [223, 516] width 90 height 36
type input "1.55"
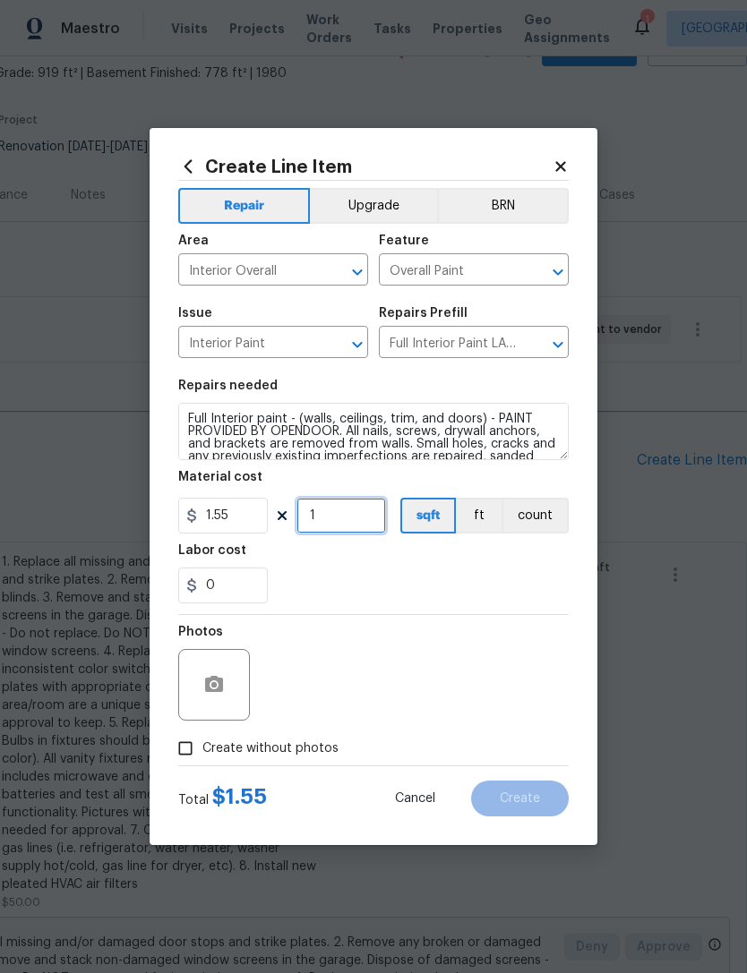
click at [340, 512] on input "1" at bounding box center [341, 516] width 90 height 36
type input "0"
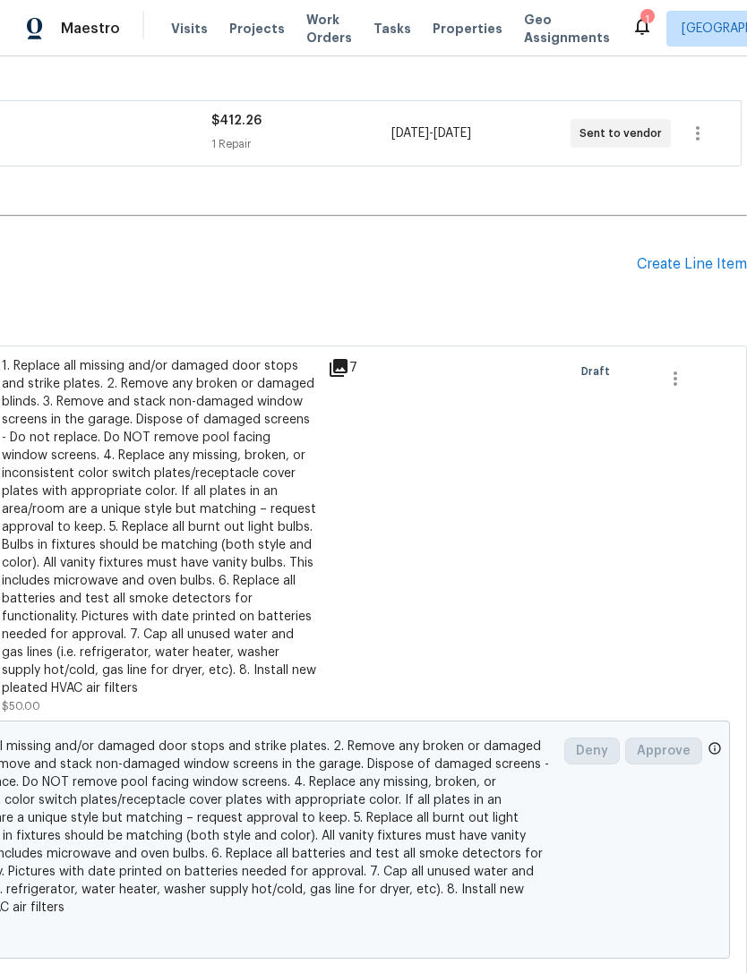
scroll to position [307, 265]
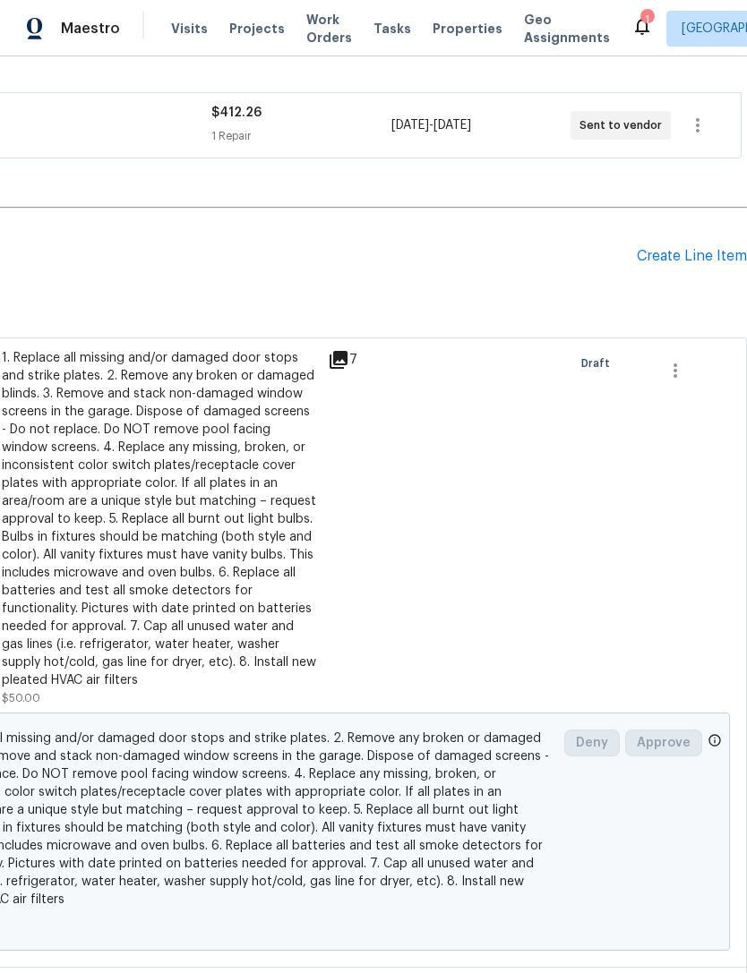
click at [675, 252] on div "Create Line Item" at bounding box center [691, 256] width 110 height 17
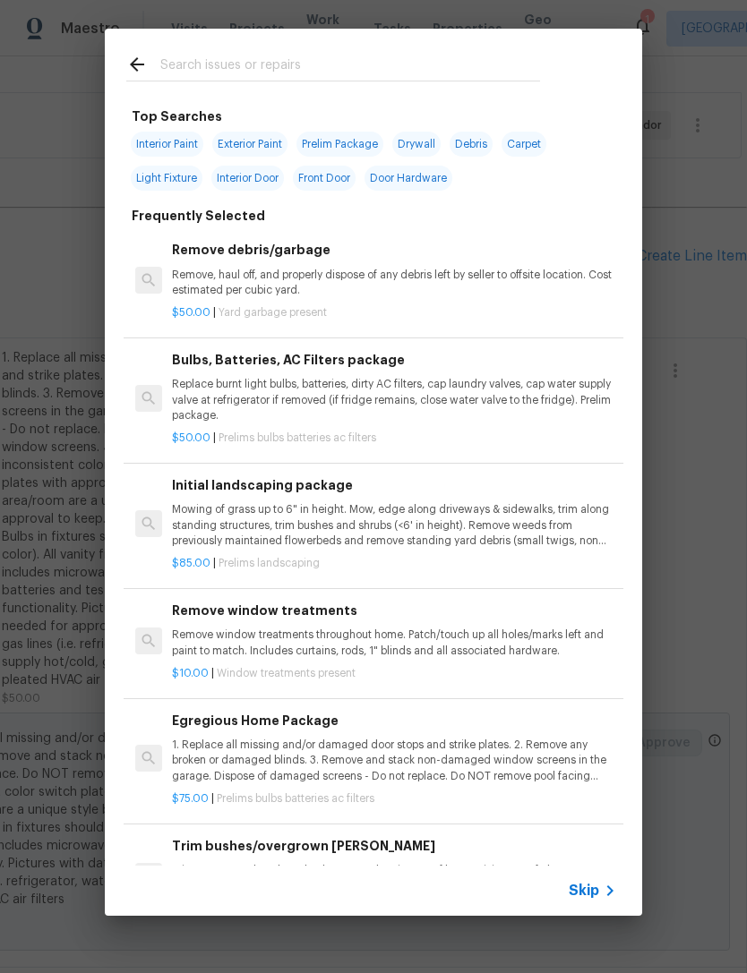
click at [591, 889] on span "Skip" at bounding box center [583, 891] width 30 height 18
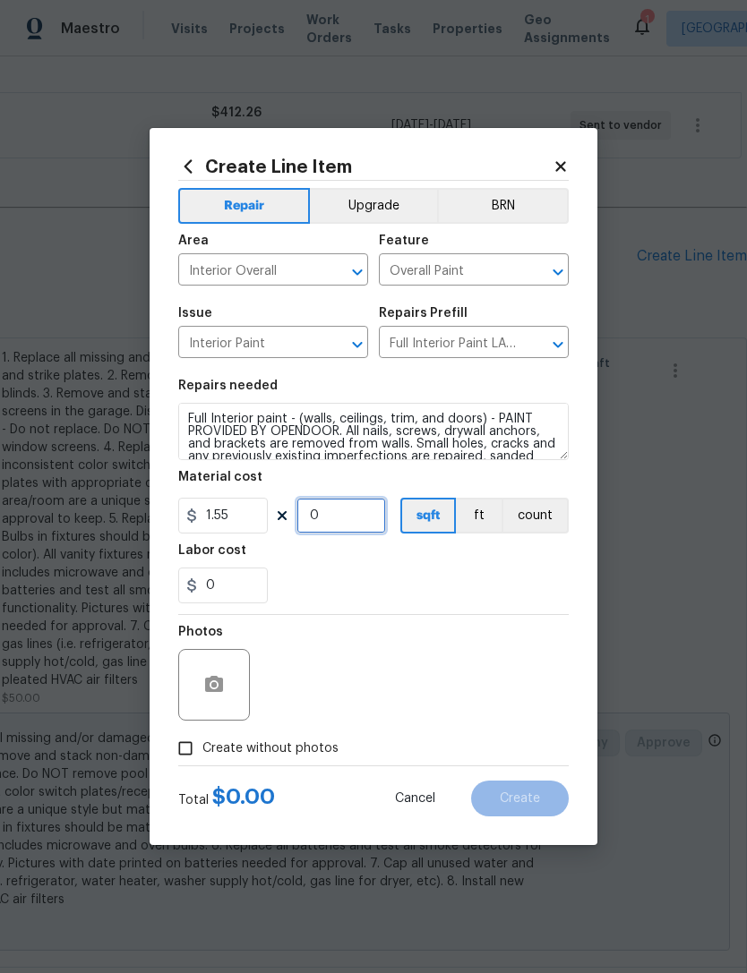
click at [349, 511] on input "0" at bounding box center [341, 516] width 90 height 36
type input "1697"
click at [336, 562] on div "Labor cost" at bounding box center [373, 555] width 390 height 23
click at [237, 675] on div at bounding box center [214, 685] width 72 height 72
click at [226, 696] on button "button" at bounding box center [213, 684] width 43 height 43
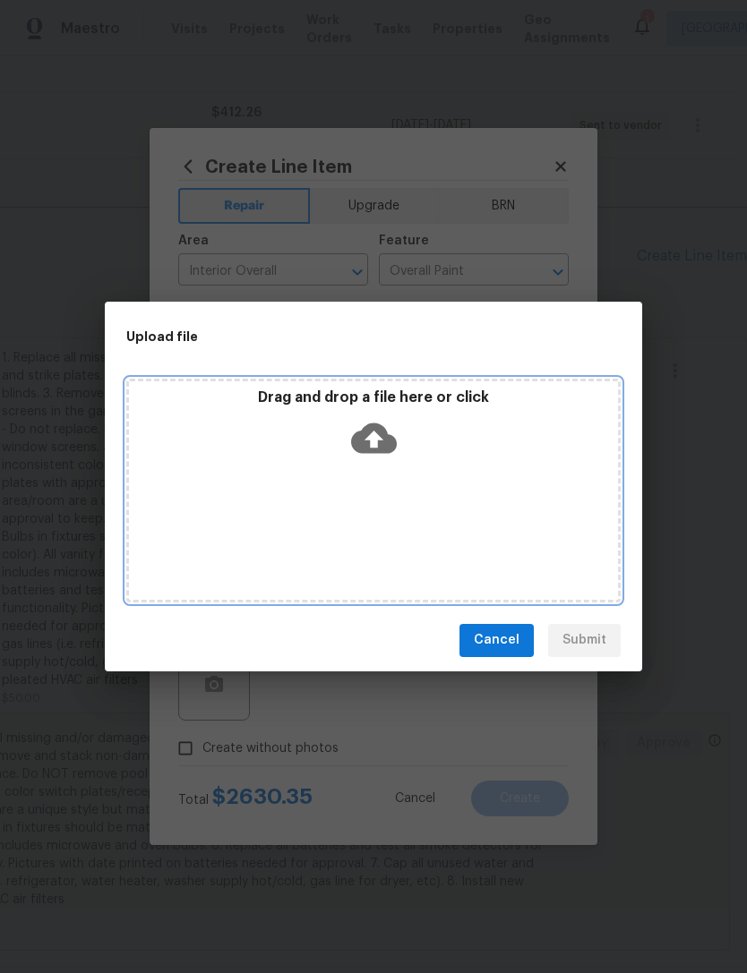
click at [384, 433] on icon at bounding box center [374, 437] width 46 height 30
